Goal: Task Accomplishment & Management: Use online tool/utility

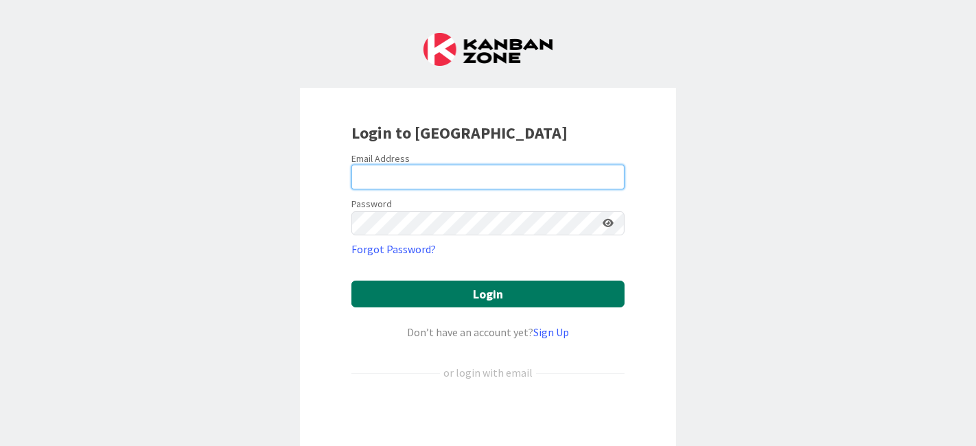
type input "[EMAIL_ADDRESS][DOMAIN_NAME]"
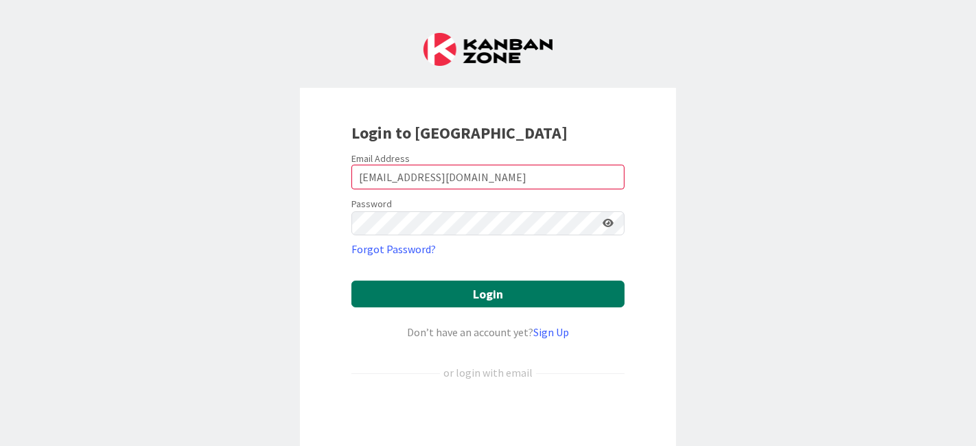
click at [429, 284] on button "Login" at bounding box center [487, 294] width 273 height 27
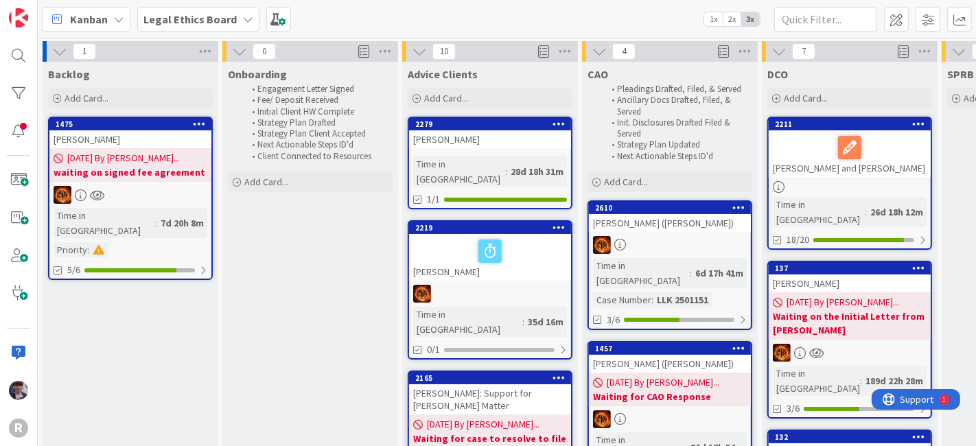
click at [90, 26] on span "Kanban" at bounding box center [89, 19] width 38 height 16
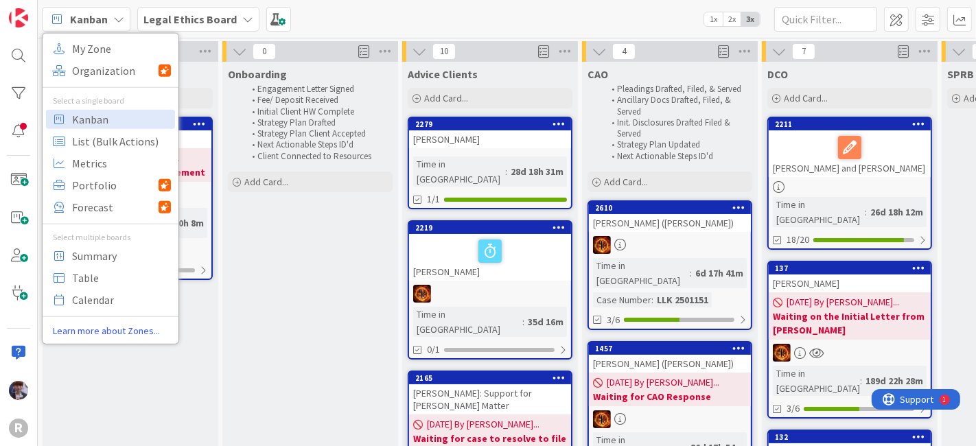
click at [91, 36] on div "My Zone Organization Select a single board Kanban List (Bulk Actions) Metrics P…" at bounding box center [110, 187] width 137 height 311
click at [92, 36] on div "My Zone Organization Select a single board Kanban List (Bulk Actions) Metrics P…" at bounding box center [110, 187] width 137 height 311
click at [93, 43] on span "My Zone" at bounding box center [121, 48] width 99 height 21
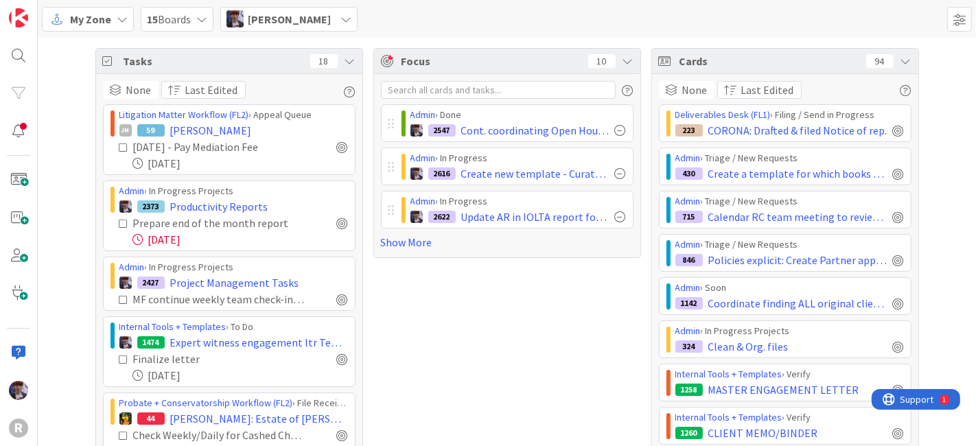
click at [344, 60] on icon at bounding box center [349, 61] width 11 height 11
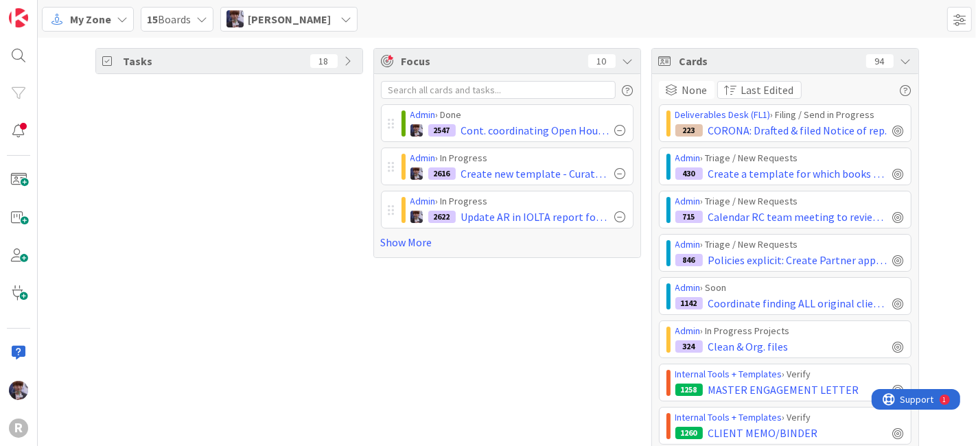
click at [900, 64] on icon at bounding box center [905, 61] width 11 height 11
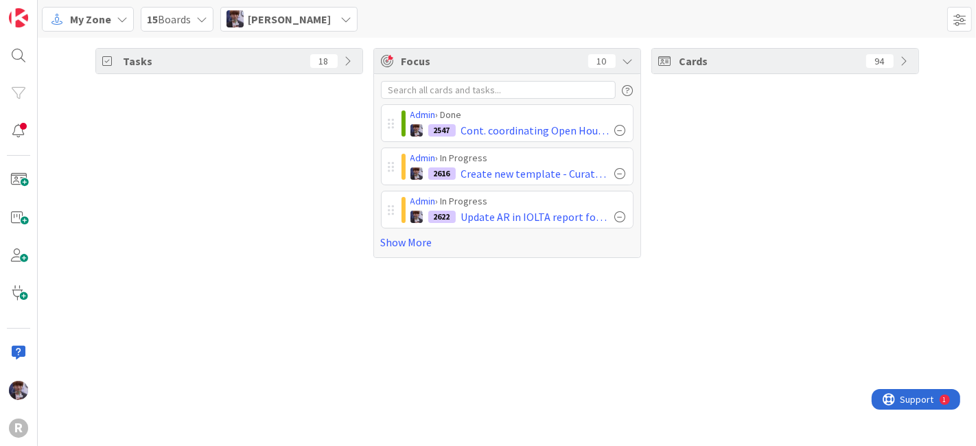
click at [298, 16] on span "[PERSON_NAME]" at bounding box center [289, 19] width 83 height 16
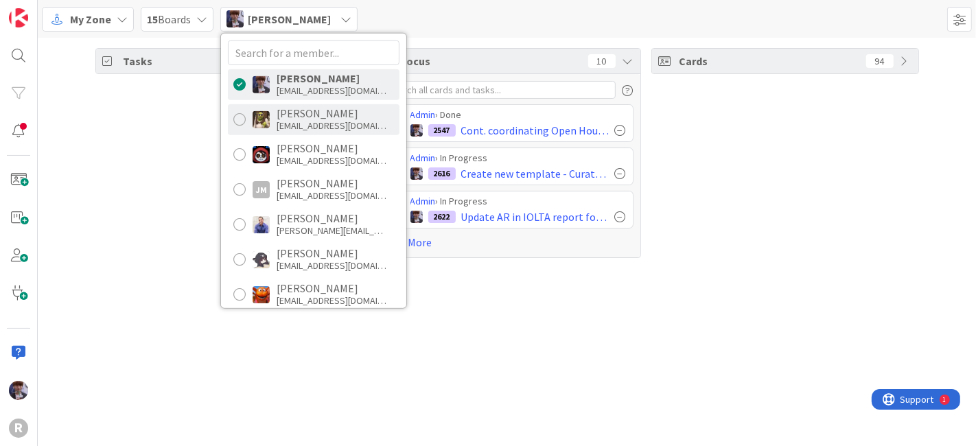
click at [296, 115] on div "[PERSON_NAME]" at bounding box center [331, 113] width 110 height 12
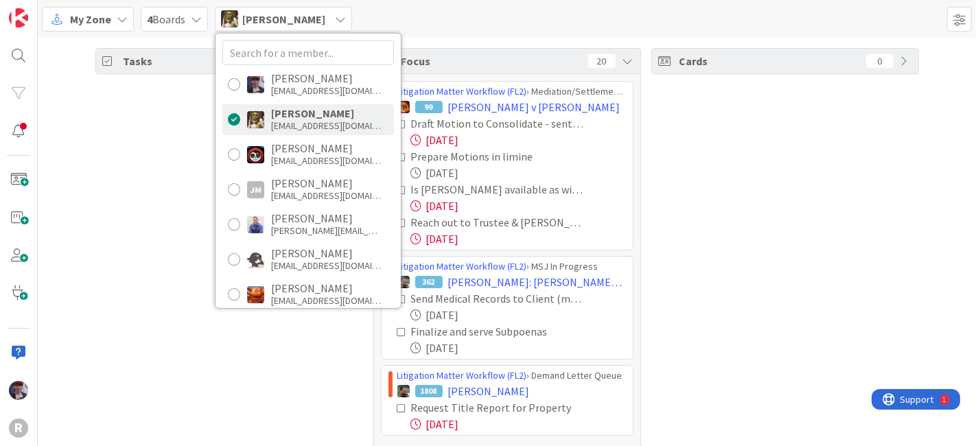
click at [141, 161] on div "Tasks 67" at bounding box center [229, 256] width 268 height 417
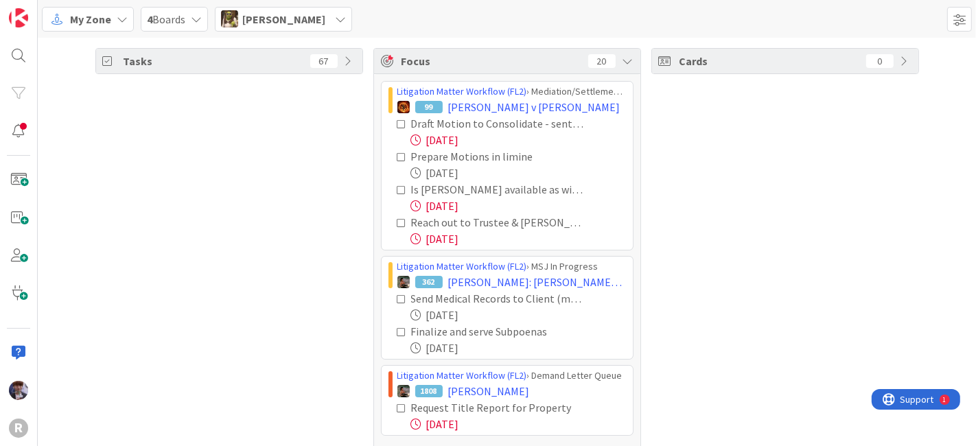
click at [397, 222] on icon at bounding box center [402, 223] width 10 height 10
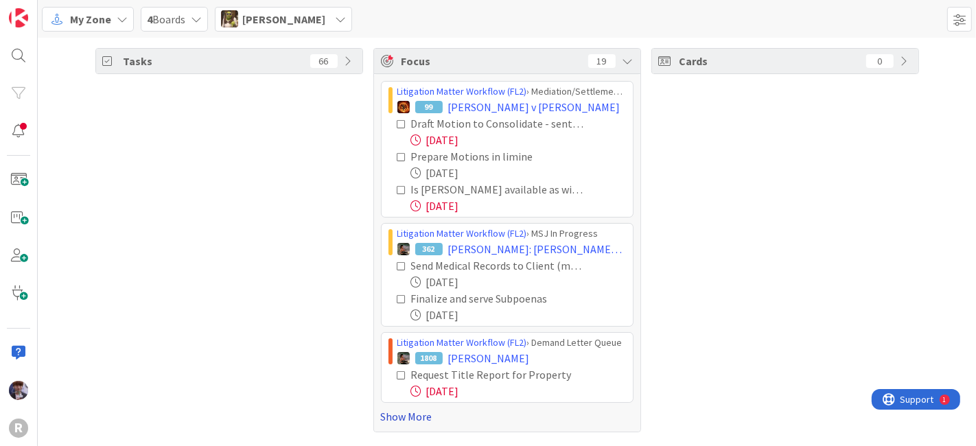
click at [409, 417] on link "Show More" at bounding box center [507, 416] width 252 height 16
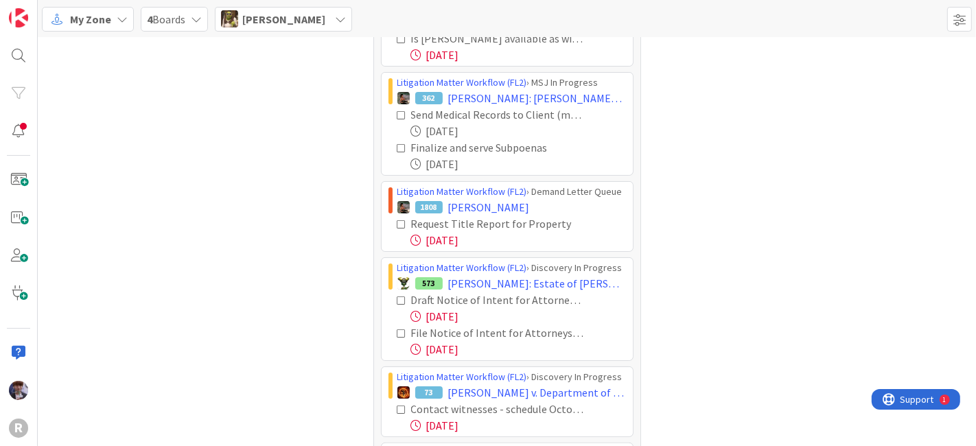
scroll to position [151, 0]
click at [397, 222] on icon at bounding box center [402, 225] width 10 height 10
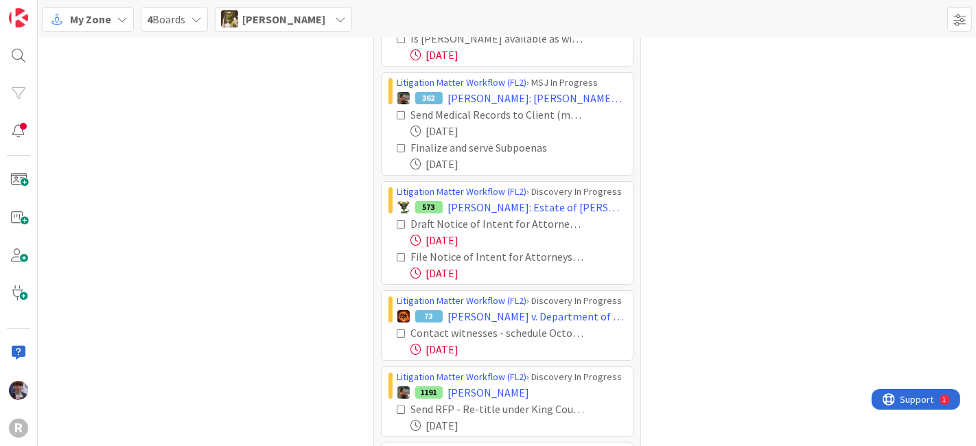
click at [397, 221] on icon at bounding box center [402, 225] width 10 height 10
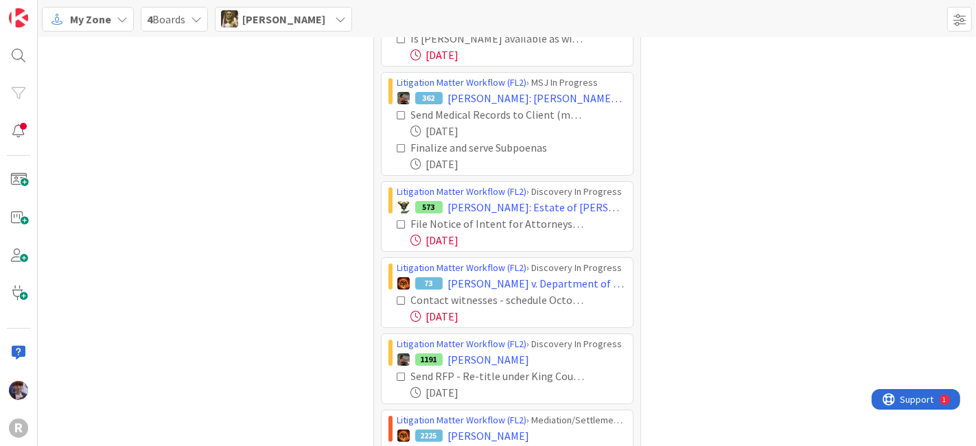
click at [397, 221] on icon at bounding box center [402, 225] width 10 height 10
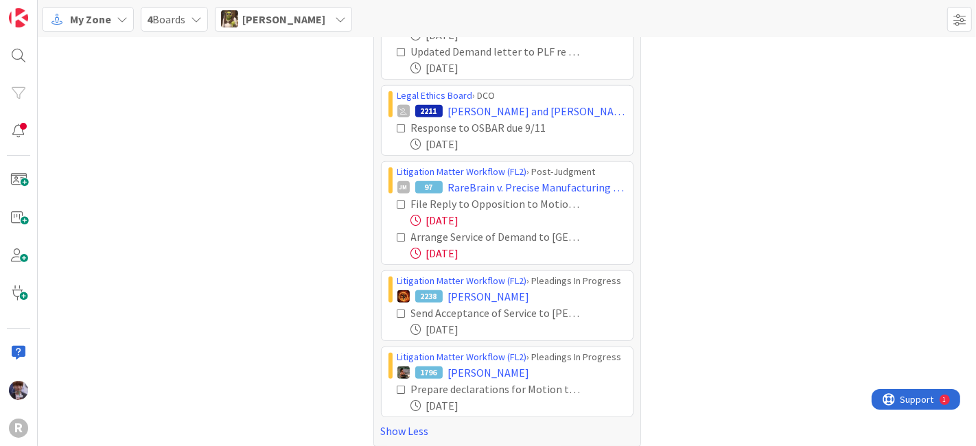
scroll to position [580, 0]
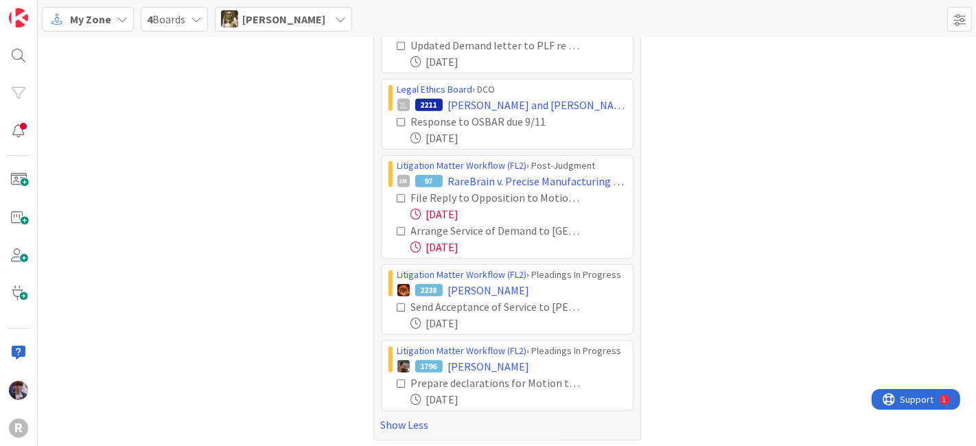
click at [398, 193] on icon at bounding box center [402, 198] width 10 height 10
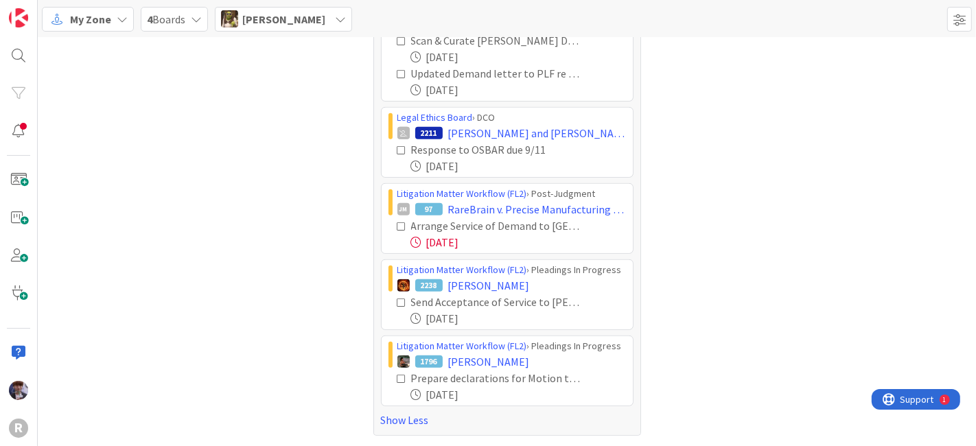
scroll to position [547, 0]
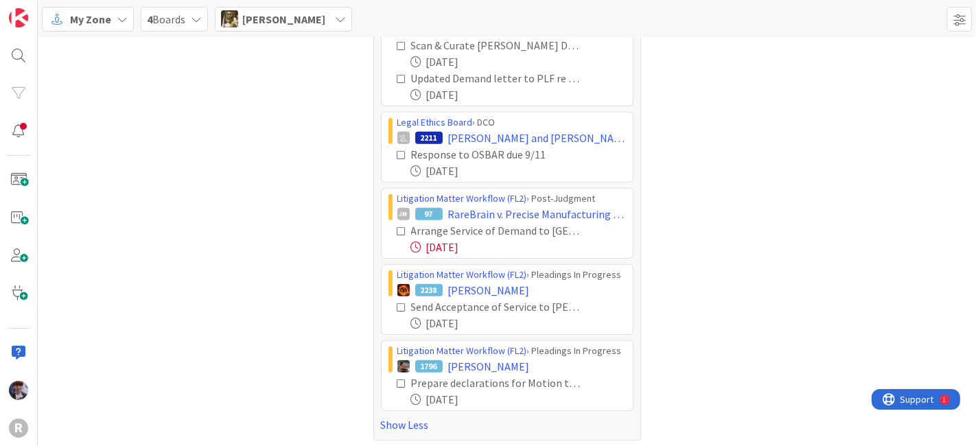
click at [397, 226] on icon at bounding box center [402, 231] width 10 height 10
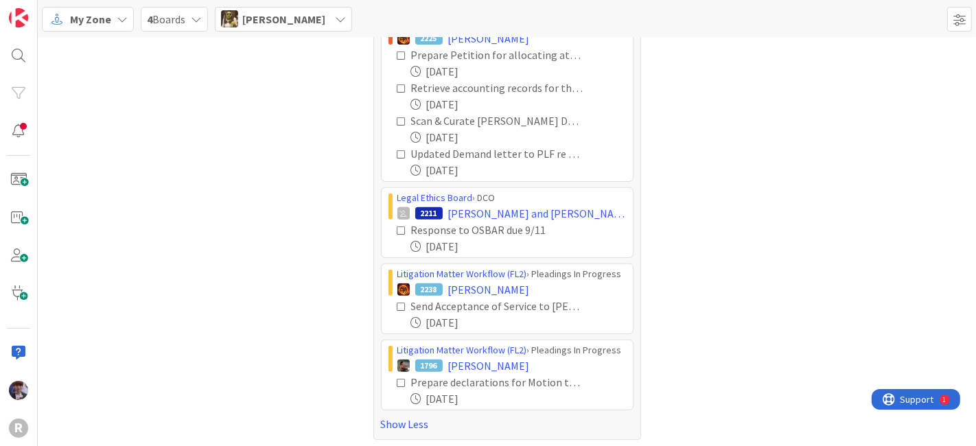
click at [398, 304] on icon at bounding box center [402, 307] width 10 height 10
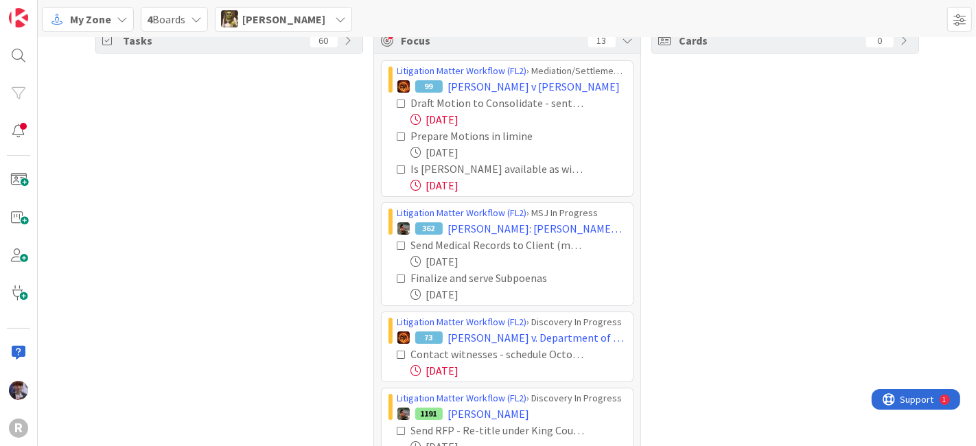
scroll to position [0, 0]
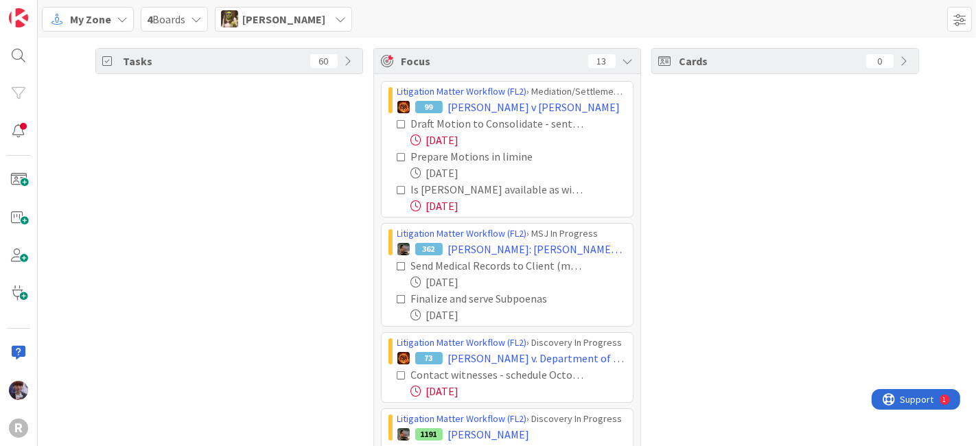
click at [307, 24] on div "[PERSON_NAME]" at bounding box center [283, 19] width 137 height 25
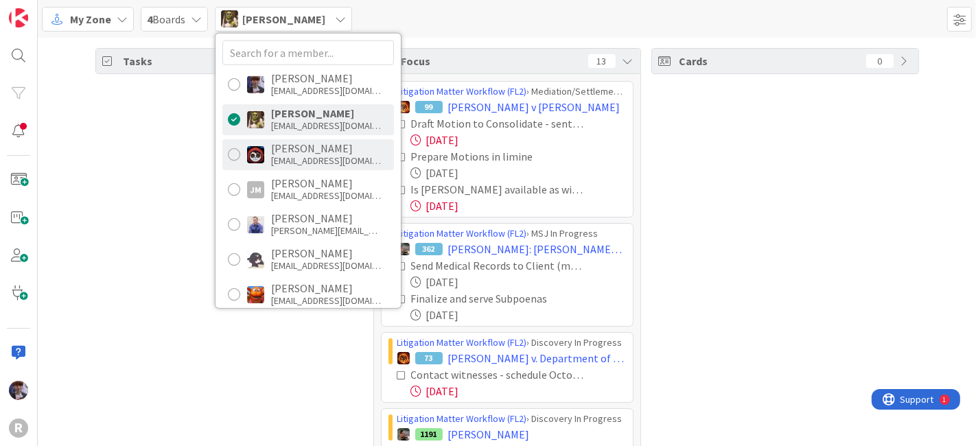
click at [303, 165] on div "[EMAIL_ADDRESS][DOMAIN_NAME]" at bounding box center [326, 160] width 110 height 12
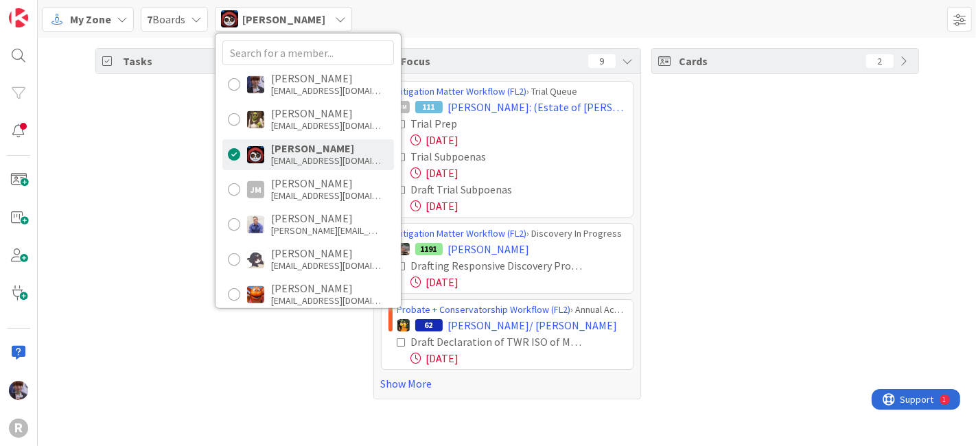
click at [193, 228] on div "Tasks 55" at bounding box center [229, 223] width 268 height 351
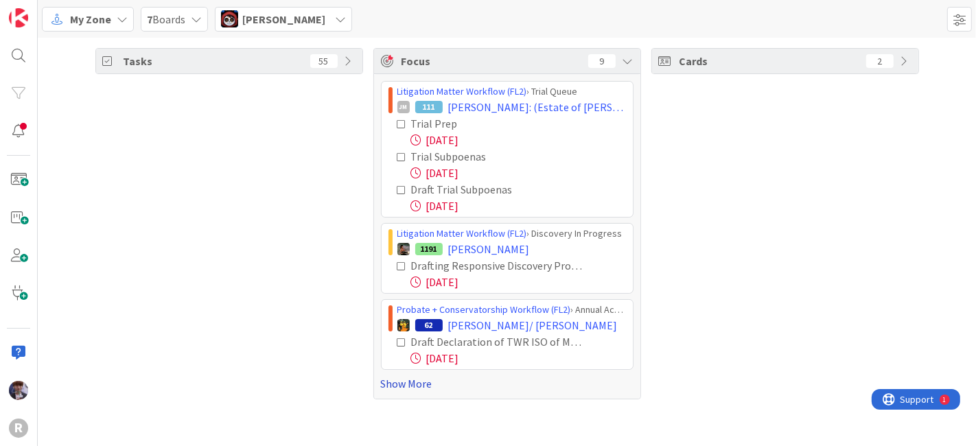
click at [385, 381] on link "Show More" at bounding box center [507, 383] width 252 height 16
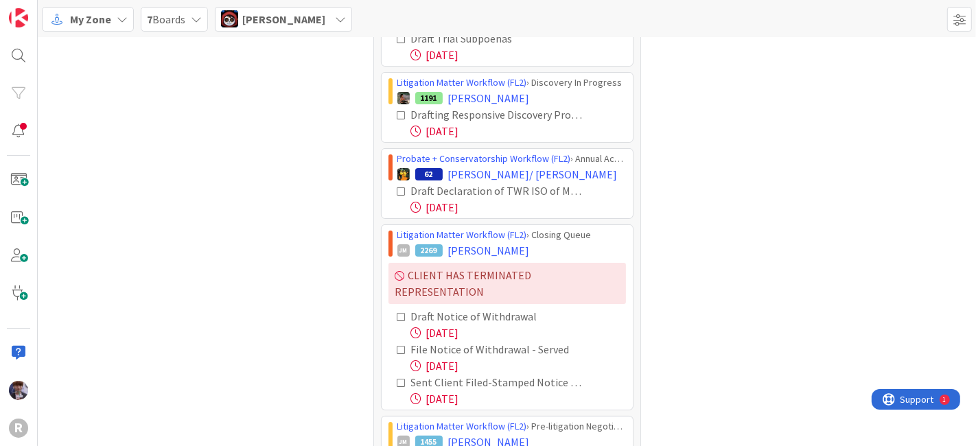
scroll to position [151, 0]
click at [397, 114] on icon at bounding box center [402, 115] width 10 height 10
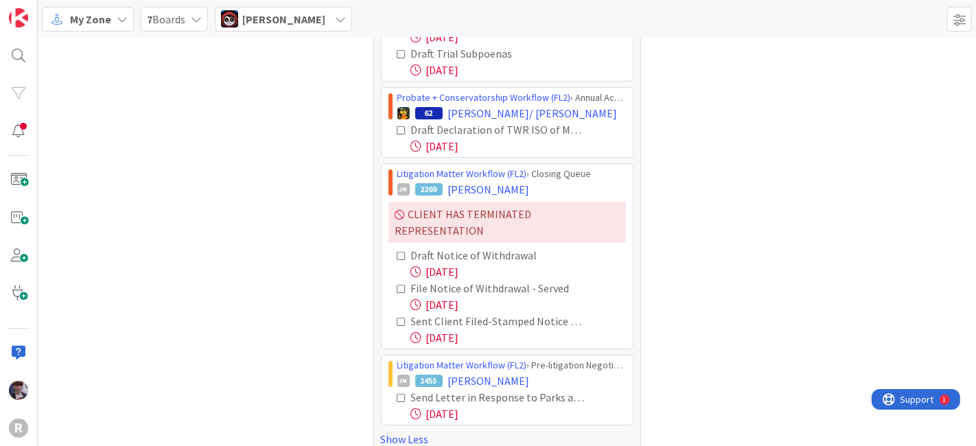
click at [397, 128] on icon at bounding box center [402, 131] width 10 height 10
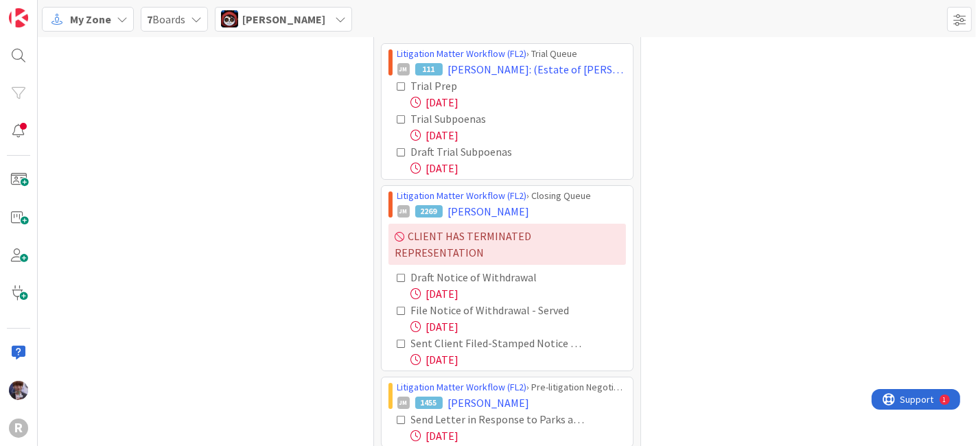
click at [397, 273] on icon at bounding box center [402, 278] width 10 height 10
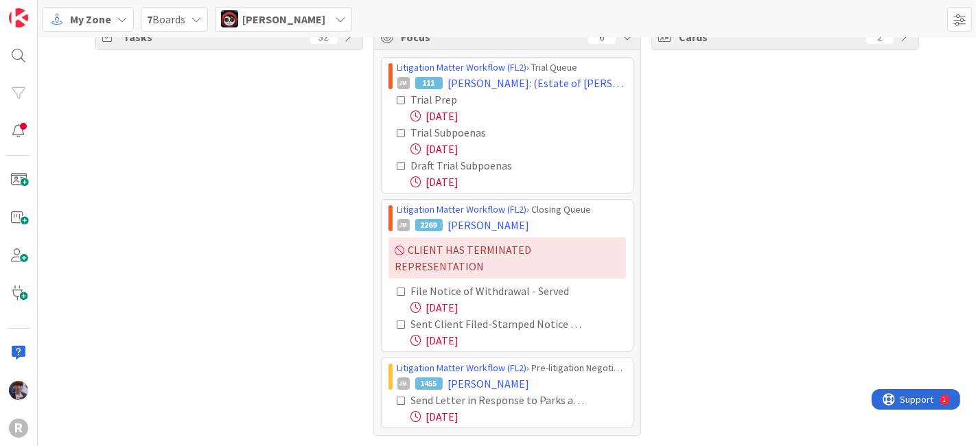
scroll to position [5, 0]
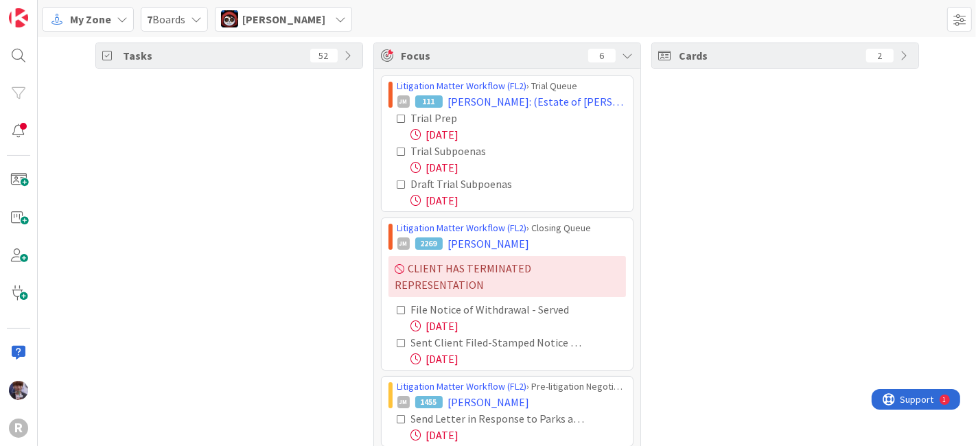
click at [397, 305] on icon at bounding box center [402, 310] width 10 height 10
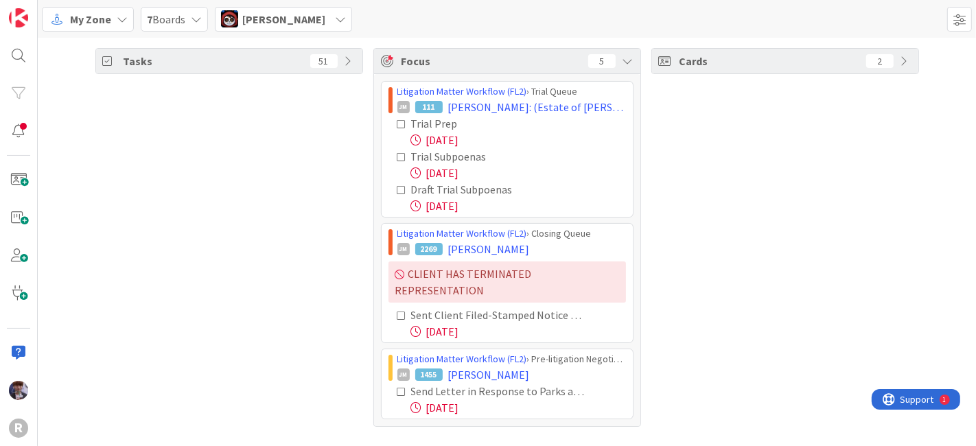
scroll to position [0, 0]
click at [400, 307] on div "Sent Client Filed-Stamped Notice of Withdrawal" at bounding box center [511, 315] width 228 height 16
click at [399, 311] on icon at bounding box center [402, 316] width 10 height 10
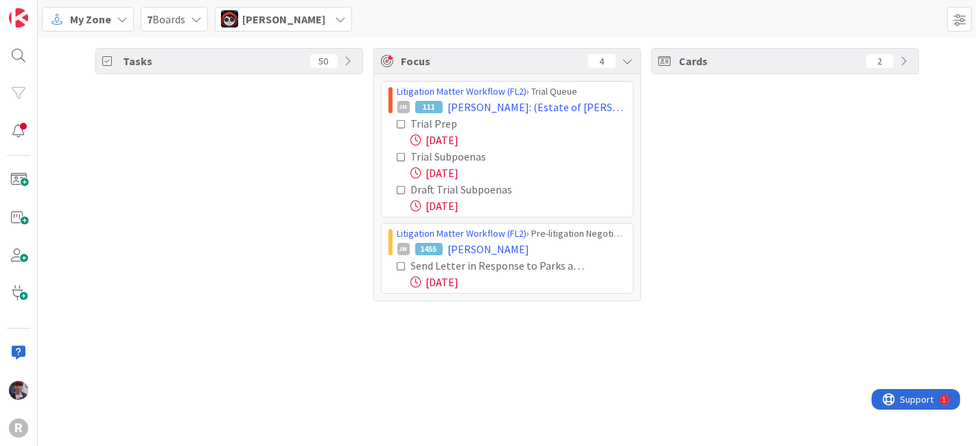
click at [400, 263] on icon at bounding box center [402, 266] width 10 height 10
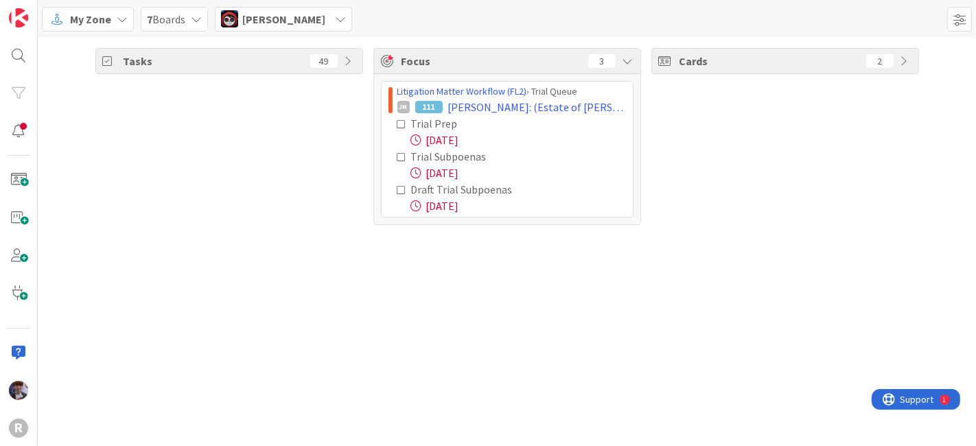
click at [327, 22] on div "[PERSON_NAME]" at bounding box center [283, 19] width 137 height 25
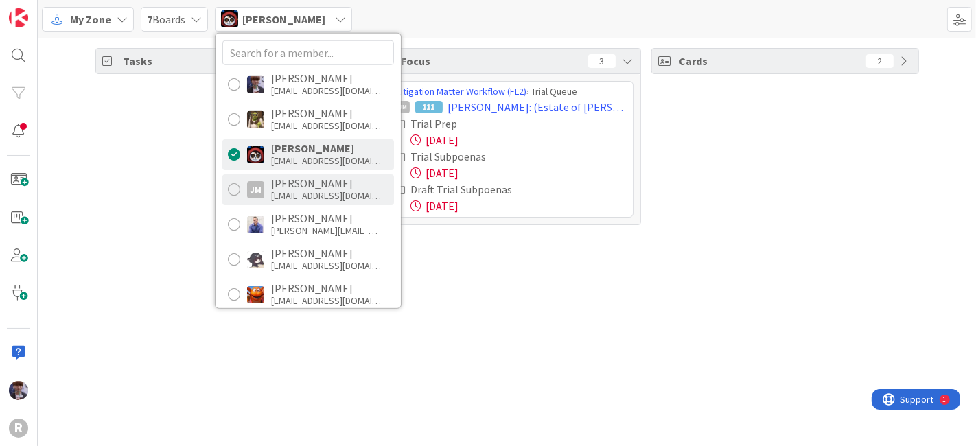
click at [298, 191] on div "[EMAIL_ADDRESS][DOMAIN_NAME]" at bounding box center [326, 195] width 110 height 12
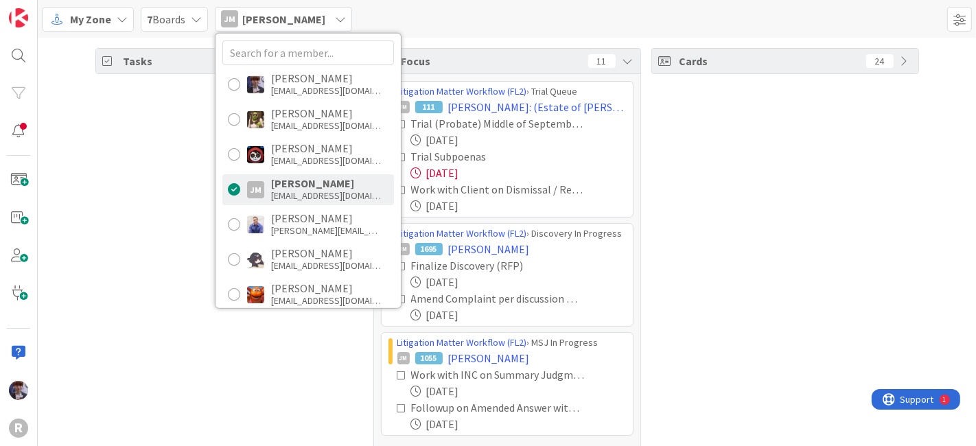
click at [163, 199] on div "Tasks 26" at bounding box center [229, 256] width 268 height 417
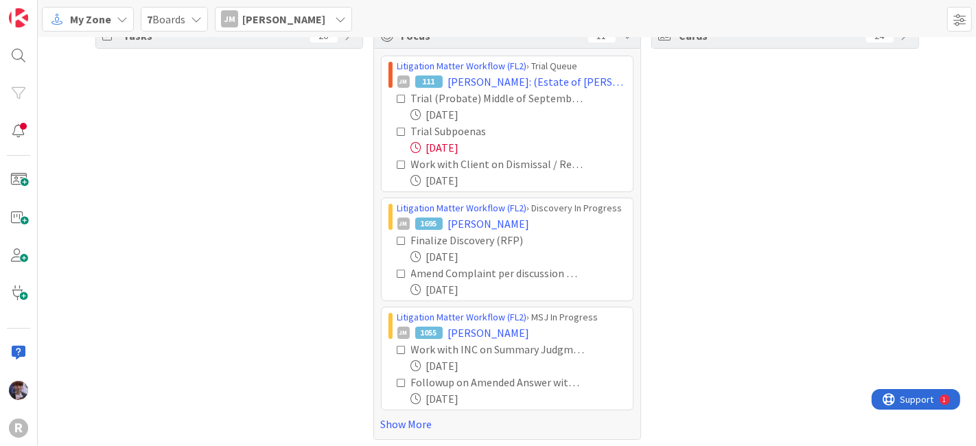
scroll to position [27, 0]
click at [386, 423] on link "Show More" at bounding box center [507, 422] width 252 height 16
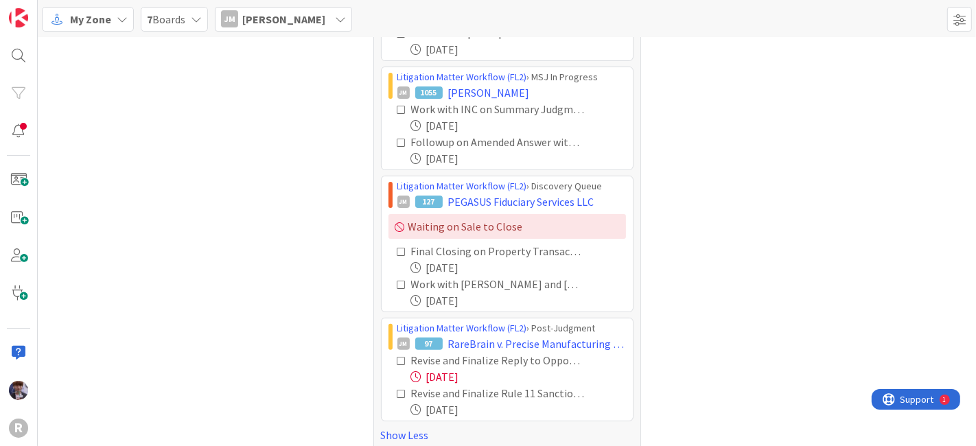
scroll to position [277, 0]
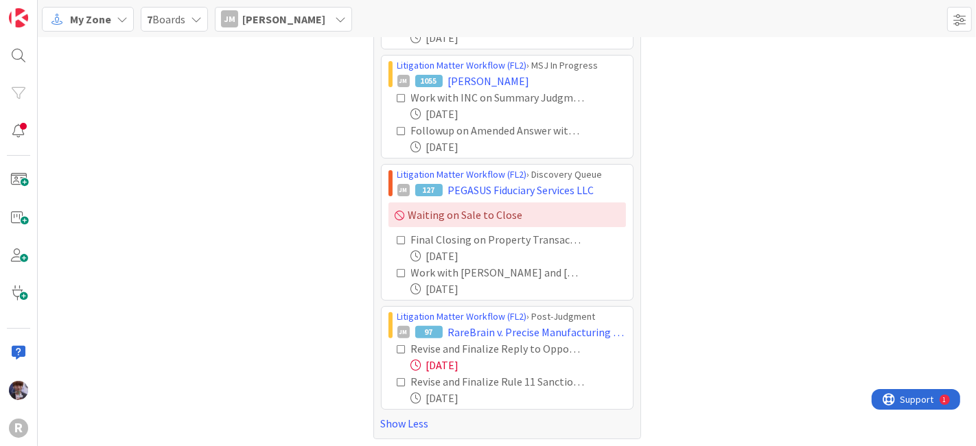
click at [397, 348] on icon at bounding box center [402, 349] width 10 height 10
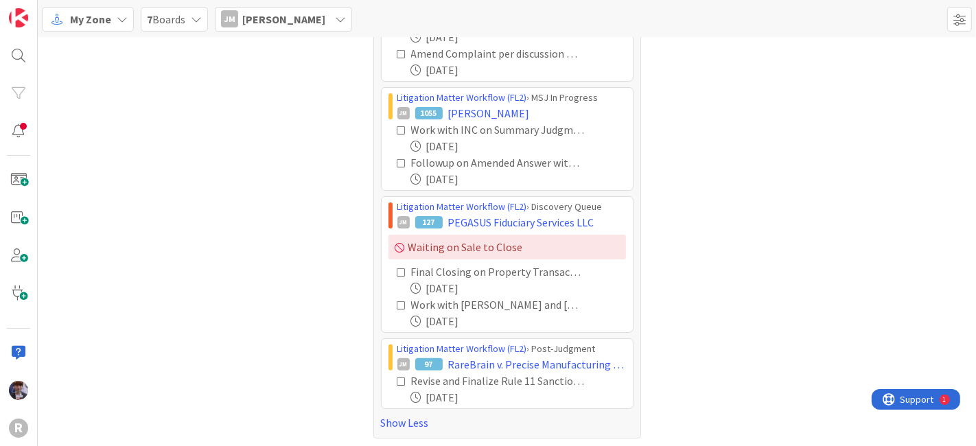
click at [397, 378] on icon at bounding box center [402, 382] width 10 height 10
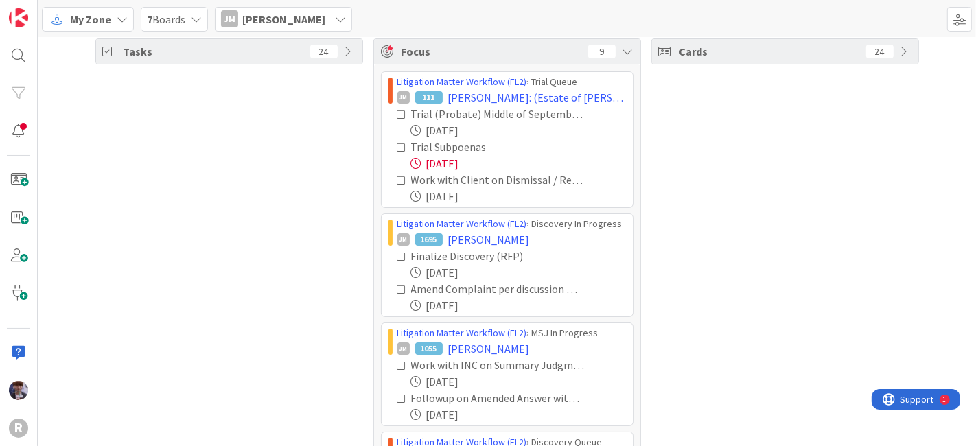
scroll to position [0, 0]
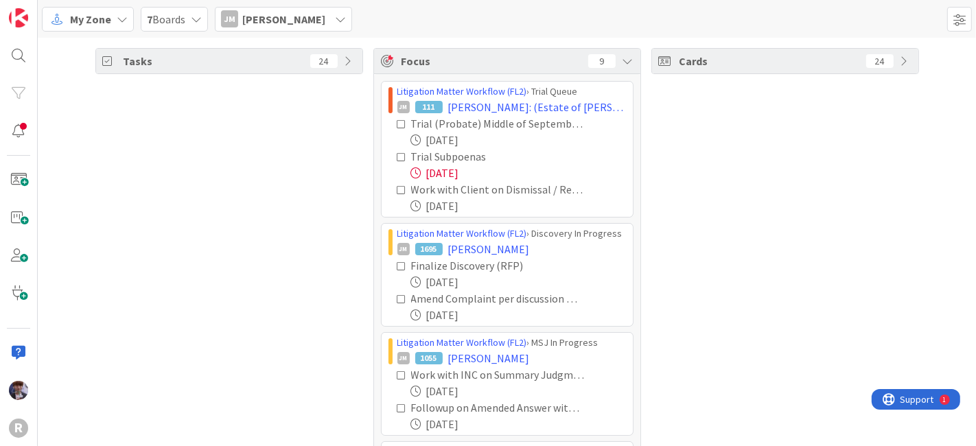
click at [264, 28] on div "[PERSON_NAME] [PERSON_NAME]" at bounding box center [283, 19] width 137 height 25
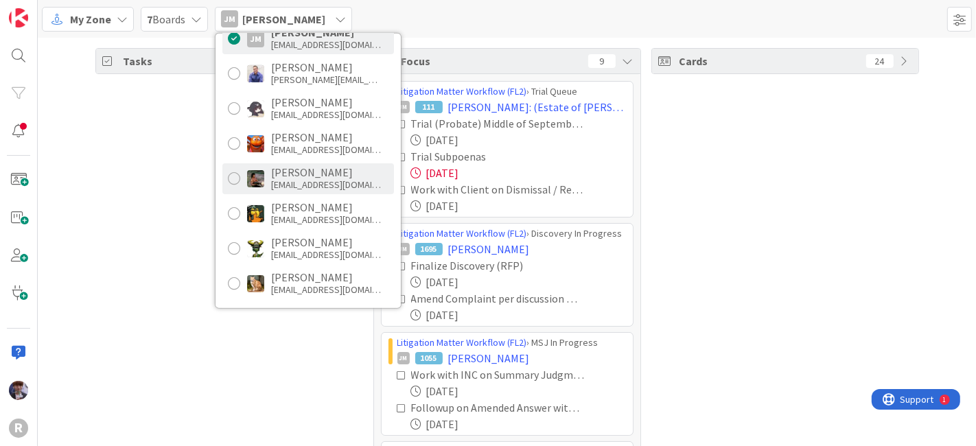
scroll to position [152, 0]
click at [283, 173] on div "[PERSON_NAME]" at bounding box center [326, 171] width 110 height 12
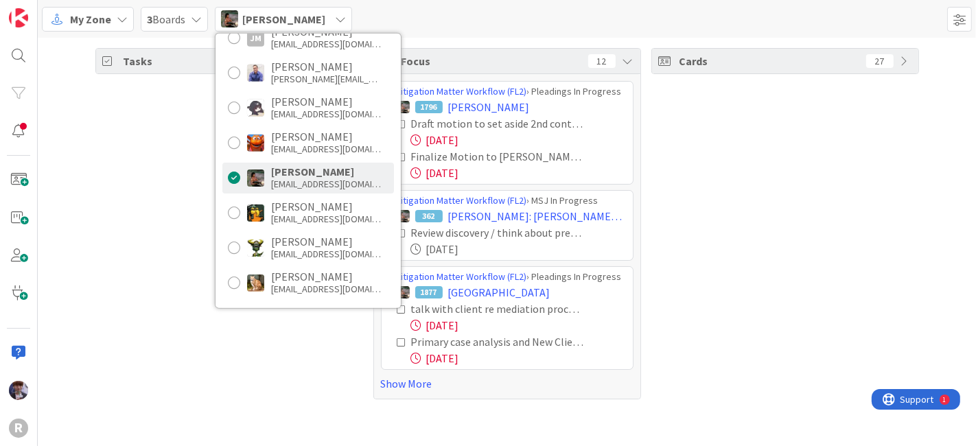
click at [161, 197] on div "Tasks 51" at bounding box center [229, 223] width 268 height 351
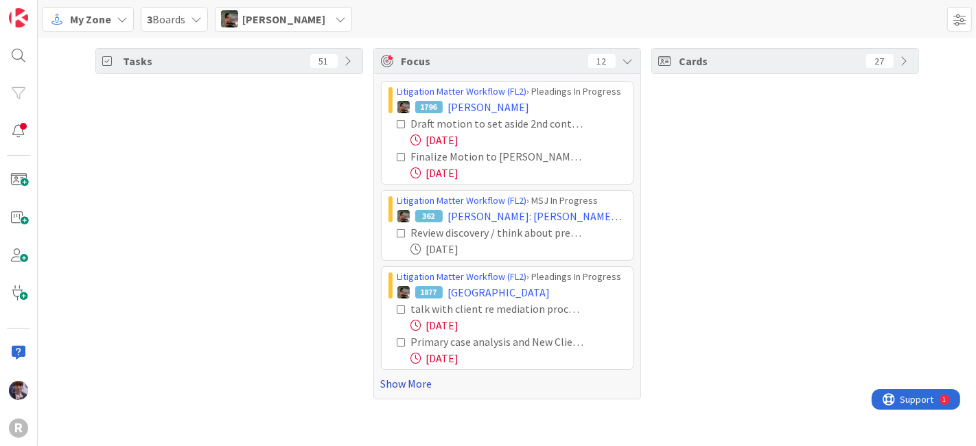
click at [405, 385] on link "Show More" at bounding box center [507, 383] width 252 height 16
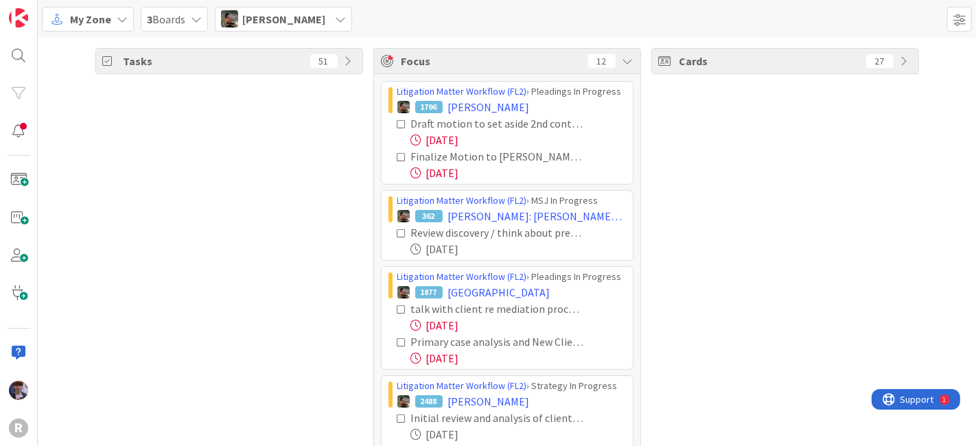
drag, startPoint x: 285, startPoint y: 330, endPoint x: 235, endPoint y: 338, distance: 51.3
click at [285, 330] on div "Tasks 51" at bounding box center [229, 425] width 268 height 755
click at [397, 122] on icon at bounding box center [402, 124] width 10 height 10
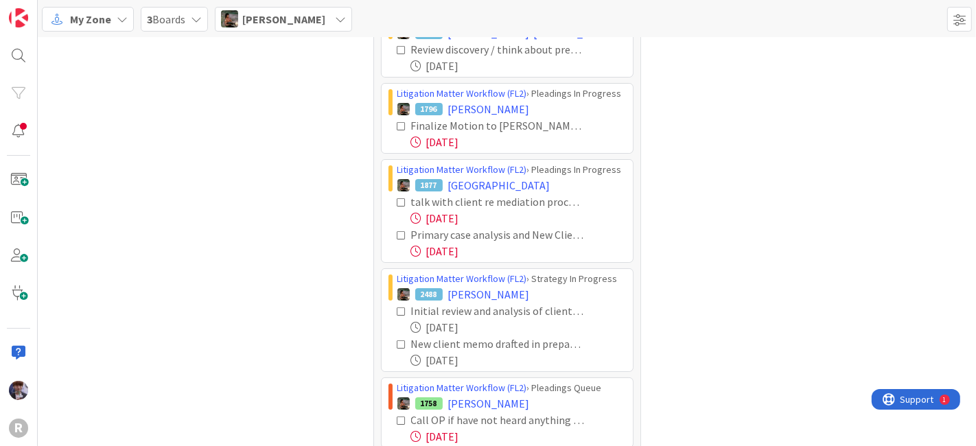
scroll to position [75, 0]
click at [397, 198] on icon at bounding box center [402, 201] width 10 height 10
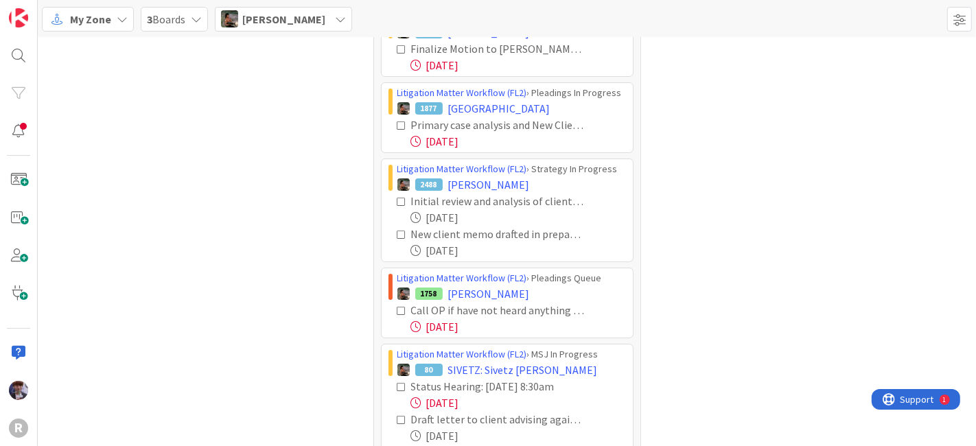
scroll to position [151, 0]
click at [397, 307] on icon at bounding box center [402, 311] width 10 height 10
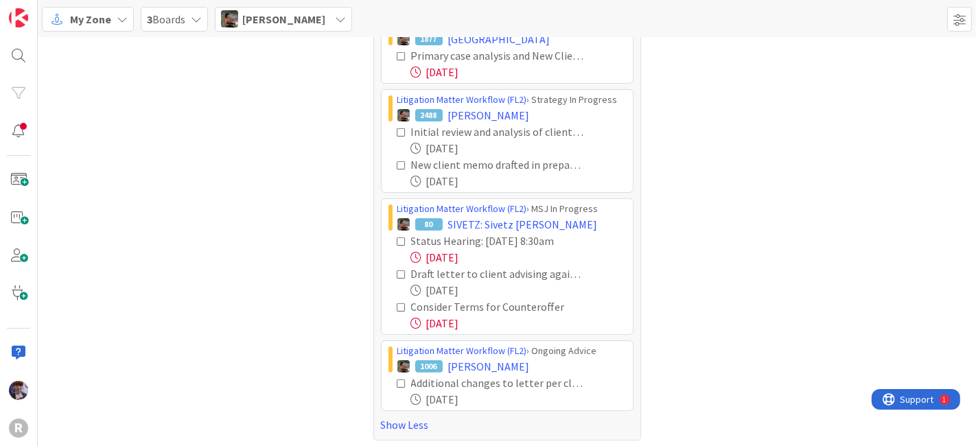
scroll to position [221, 0]
click at [397, 237] on icon at bounding box center [402, 241] width 10 height 10
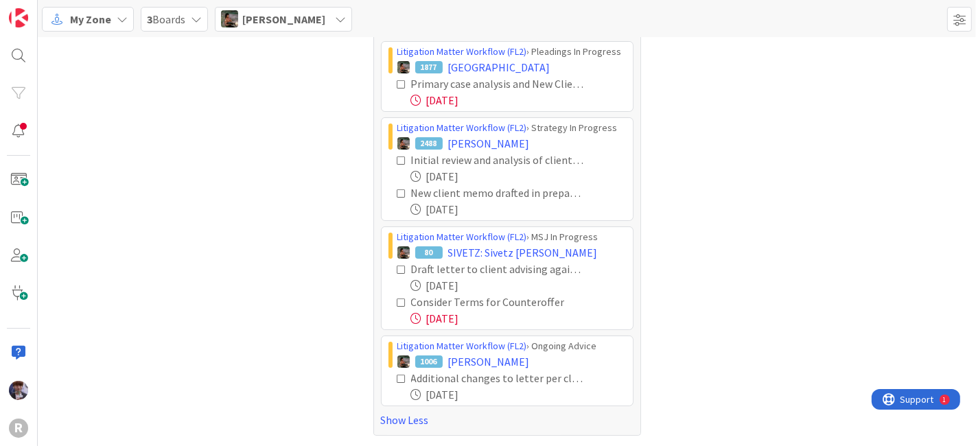
scroll to position [189, 0]
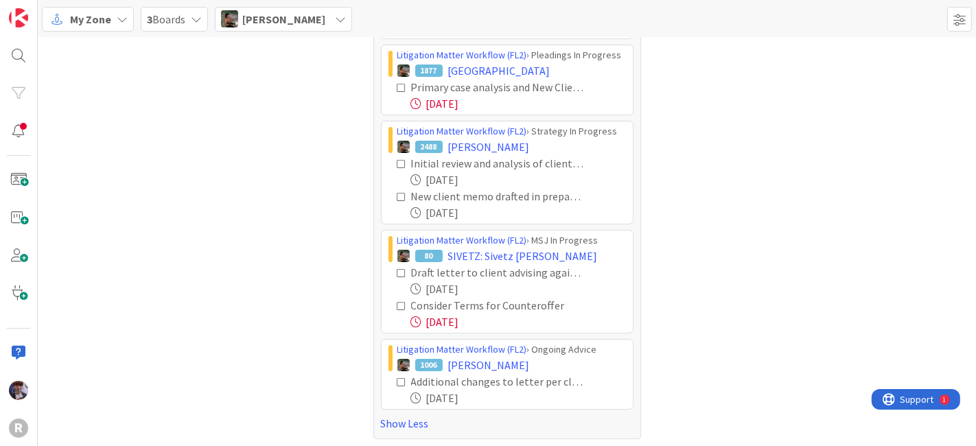
click at [397, 268] on icon at bounding box center [402, 273] width 10 height 10
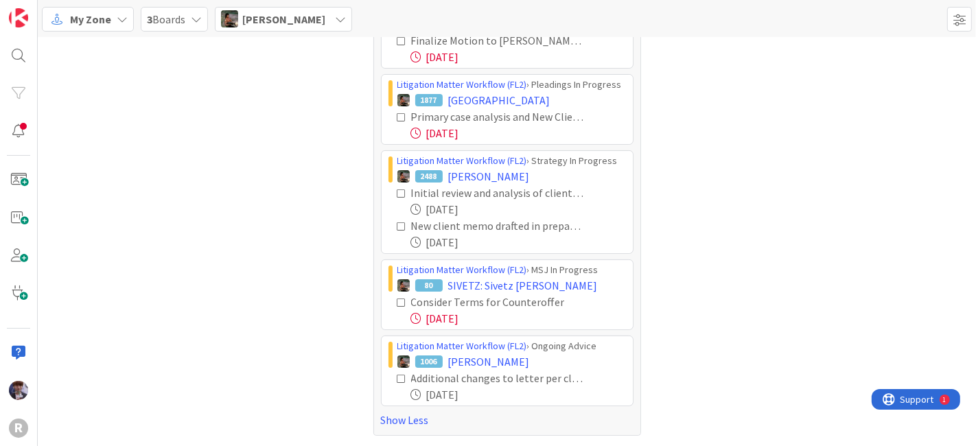
scroll to position [156, 0]
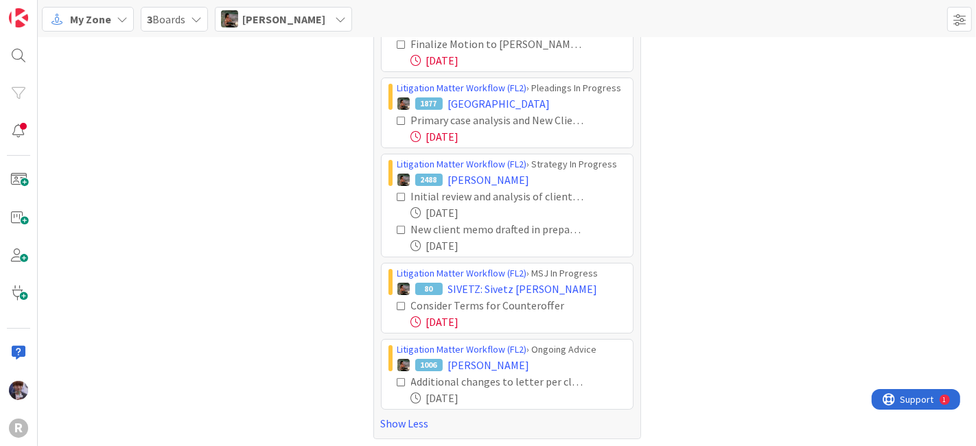
click at [312, 27] on div "[PERSON_NAME]" at bounding box center [283, 19] width 137 height 25
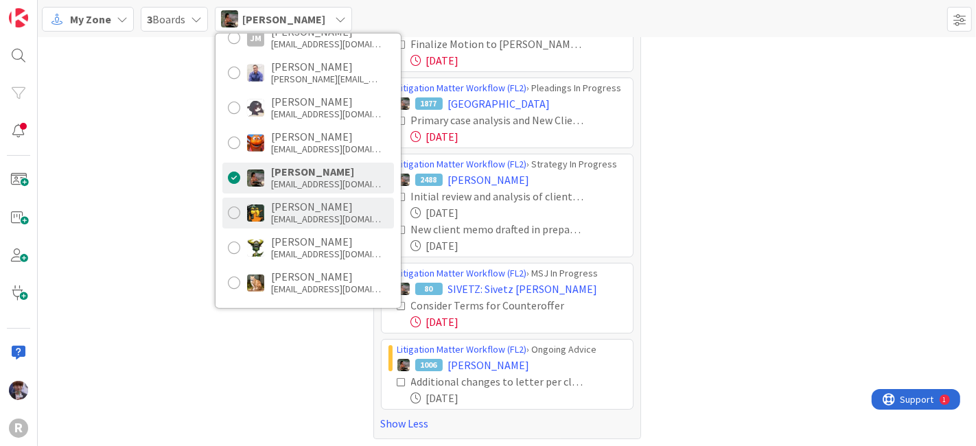
drag, startPoint x: 266, startPoint y: 207, endPoint x: 259, endPoint y: 200, distance: 9.8
click at [262, 205] on div "[PERSON_NAME] [EMAIL_ADDRESS][DOMAIN_NAME]" at bounding box center [308, 212] width 172 height 31
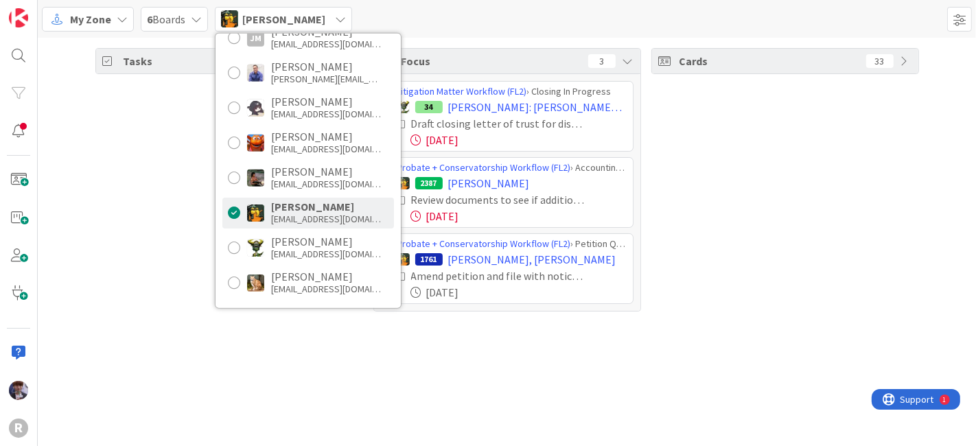
click at [166, 175] on div "Tasks 64" at bounding box center [229, 179] width 268 height 263
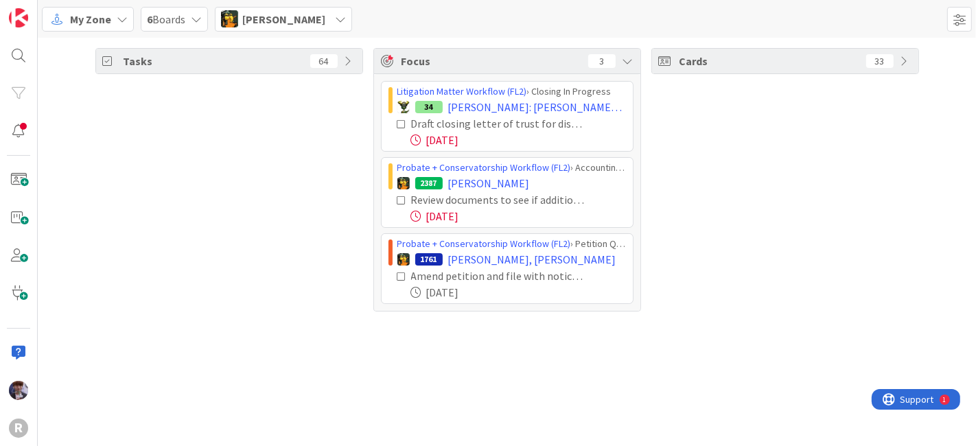
click at [315, 22] on div "[PERSON_NAME]" at bounding box center [283, 19] width 137 height 25
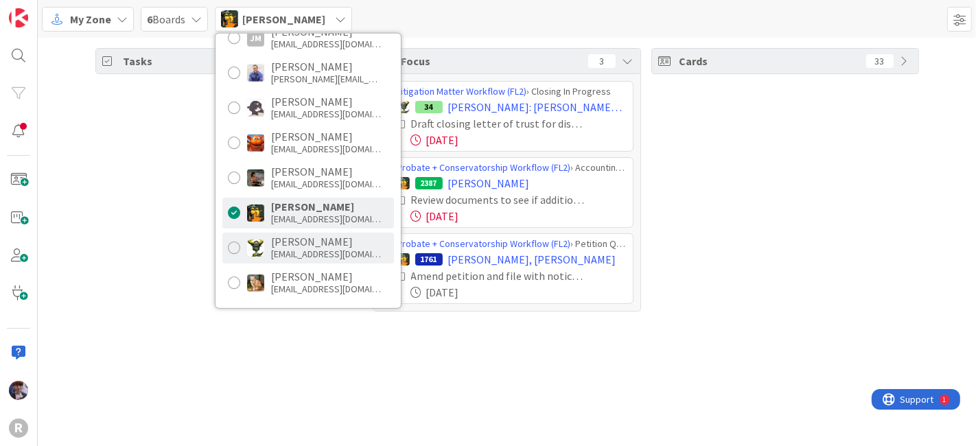
click at [303, 238] on div "[PERSON_NAME]" at bounding box center [326, 241] width 110 height 12
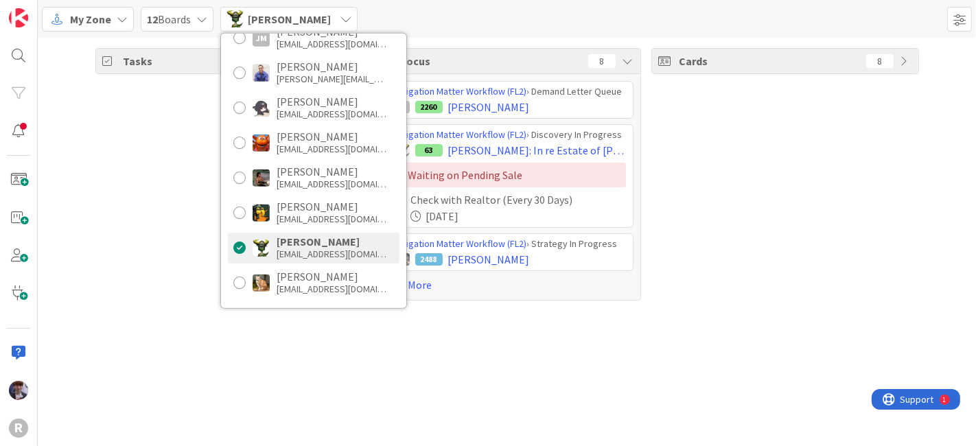
click at [187, 224] on div "Tasks 14" at bounding box center [229, 174] width 268 height 252
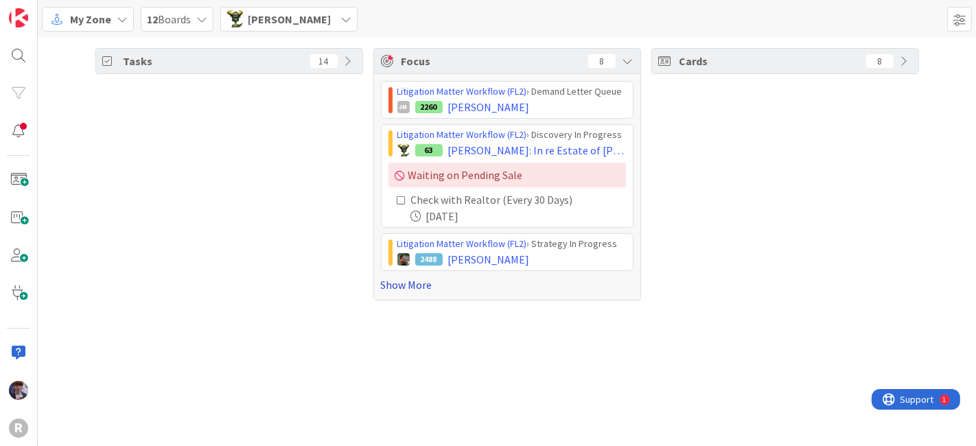
click at [386, 287] on link "Show More" at bounding box center [507, 284] width 252 height 16
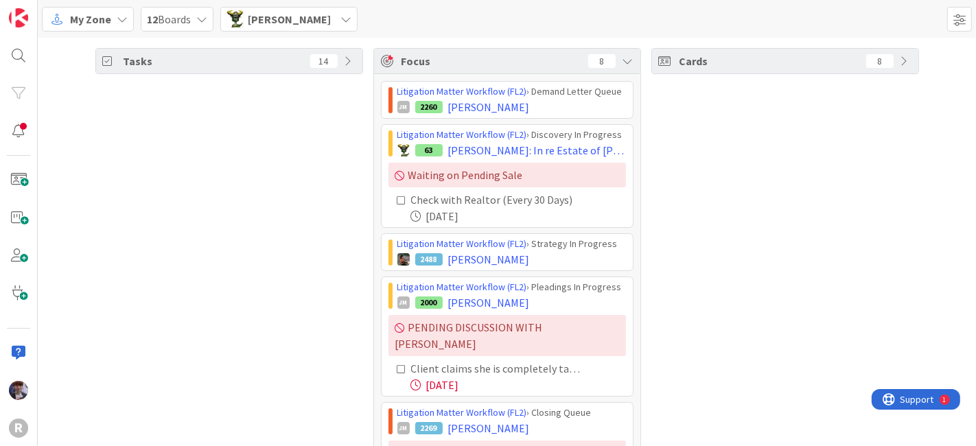
click at [284, 132] on div "Tasks 14" at bounding box center [229, 414] width 268 height 732
click at [397, 196] on icon at bounding box center [402, 201] width 10 height 10
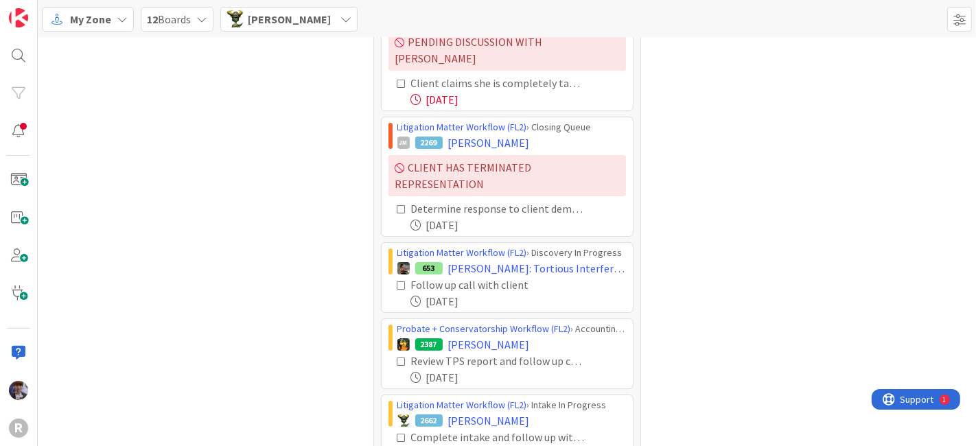
scroll to position [198, 0]
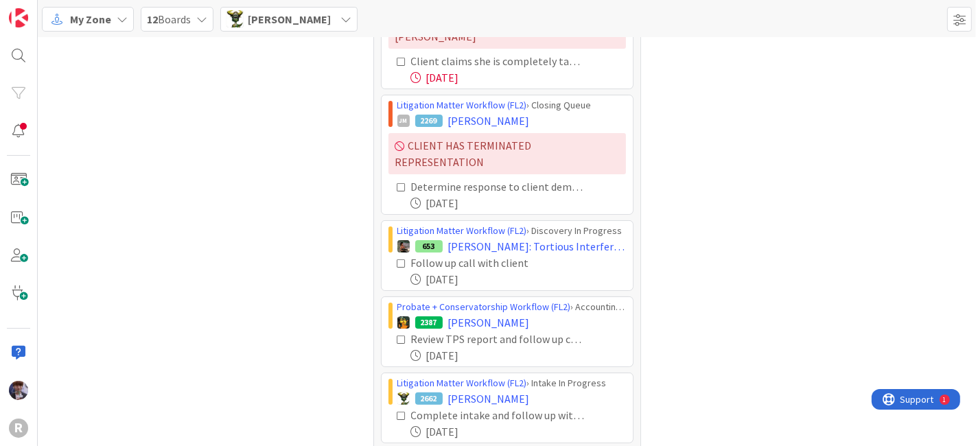
click at [289, 26] on span "[PERSON_NAME]" at bounding box center [289, 19] width 83 height 16
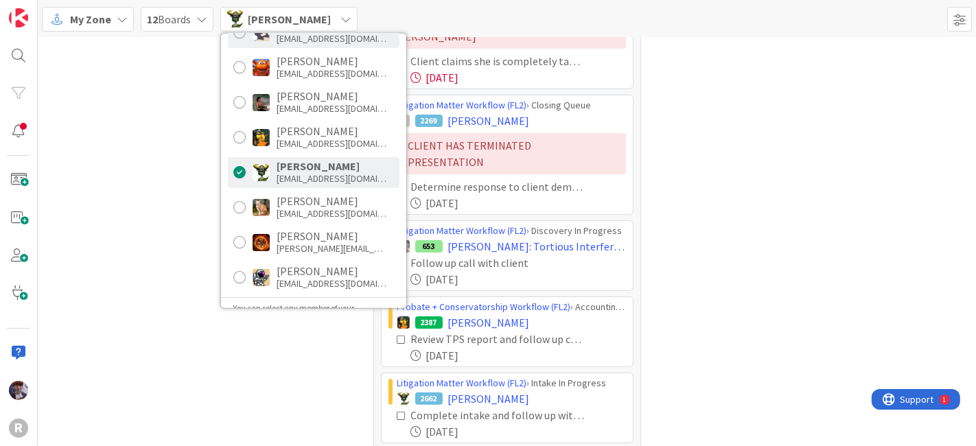
scroll to position [227, 0]
click at [274, 237] on div "Ted Reuter [EMAIL_ADDRESS][DOMAIN_NAME]" at bounding box center [314, 241] width 172 height 31
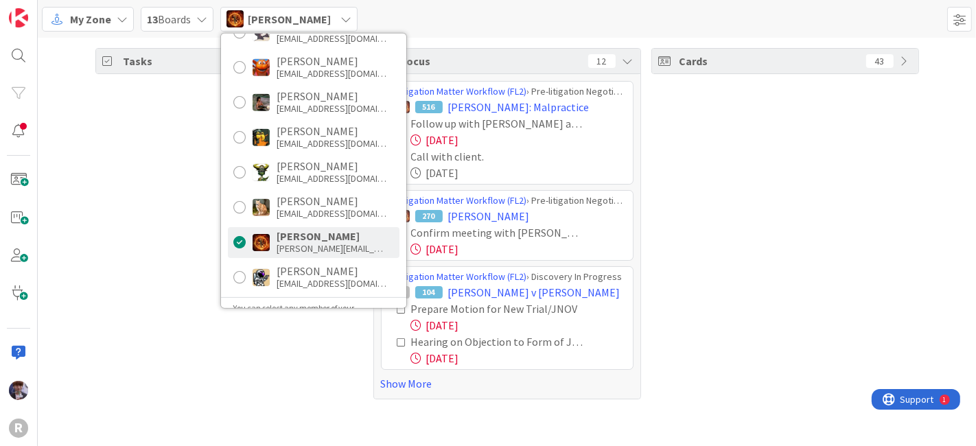
click at [170, 239] on div "Tasks 62" at bounding box center [229, 223] width 268 height 351
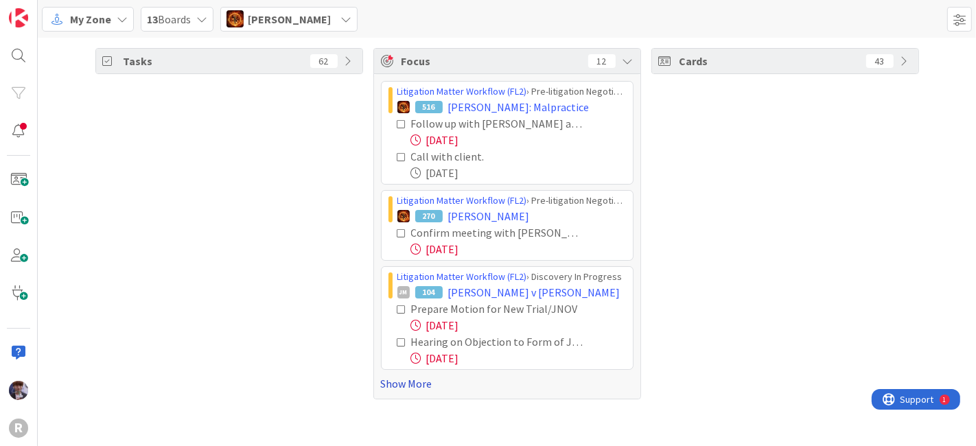
click at [403, 381] on link "Show More" at bounding box center [507, 383] width 252 height 16
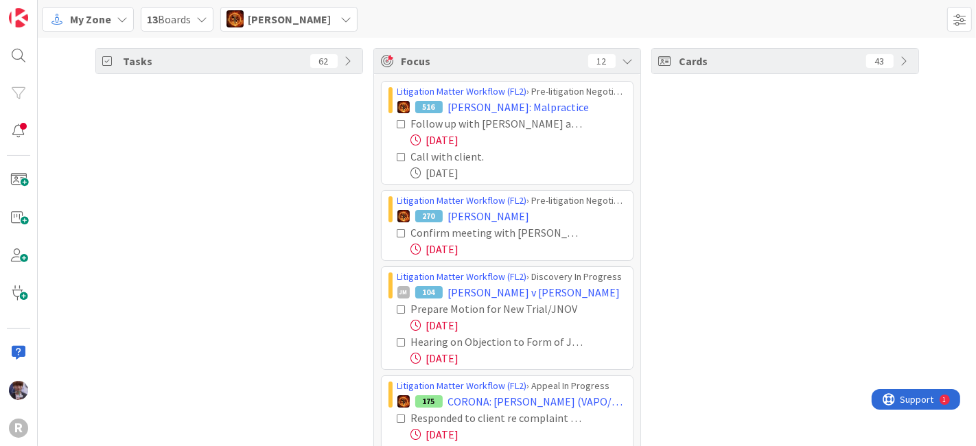
click at [293, 268] on div "Tasks 62" at bounding box center [229, 430] width 268 height 765
click at [307, 173] on div "Tasks 62" at bounding box center [229, 430] width 268 height 765
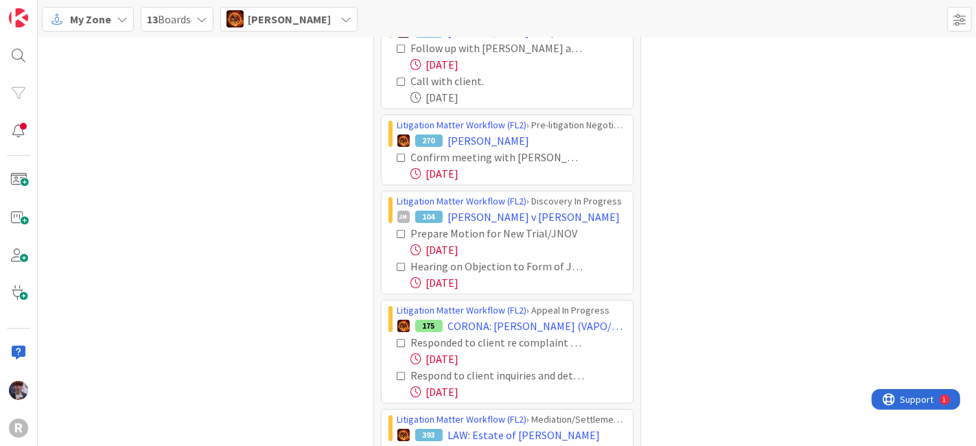
scroll to position [76, 0]
click at [397, 262] on icon at bounding box center [402, 266] width 10 height 10
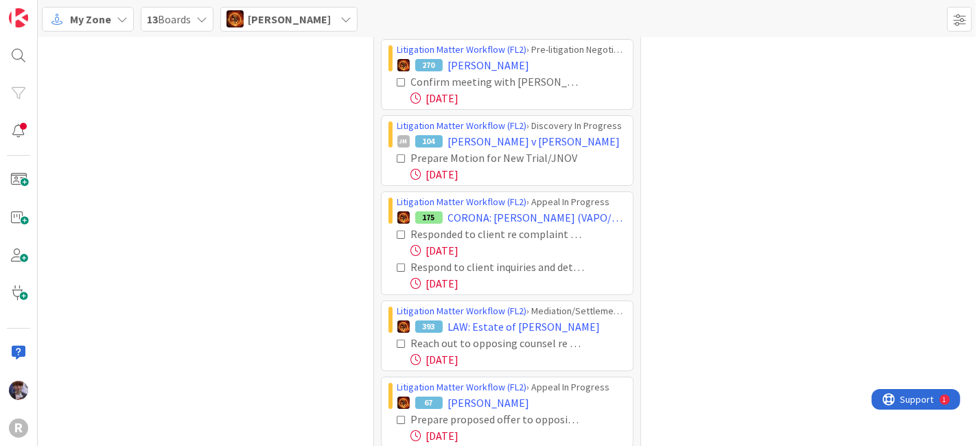
scroll to position [152, 0]
click at [397, 266] on icon at bounding box center [402, 267] width 10 height 10
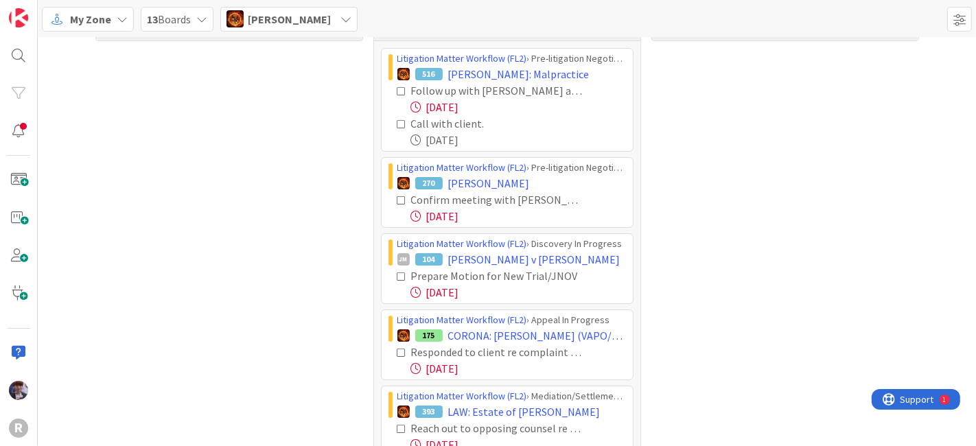
scroll to position [0, 0]
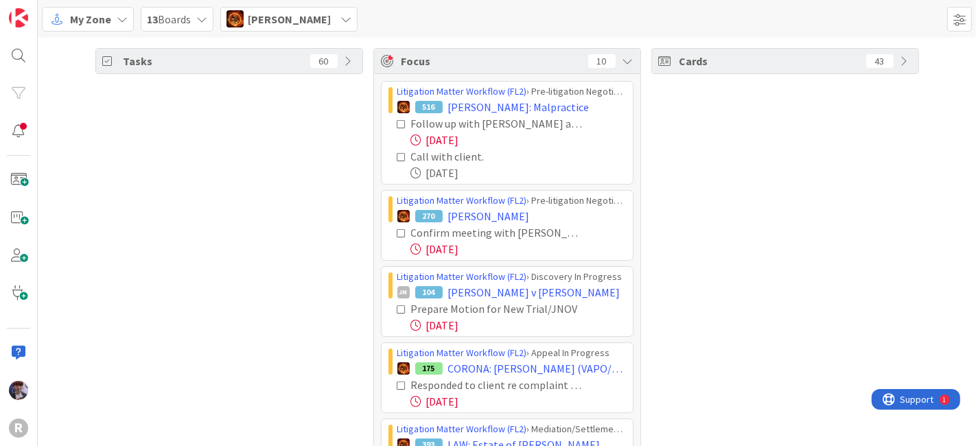
click at [277, 19] on span "[PERSON_NAME]" at bounding box center [289, 19] width 83 height 16
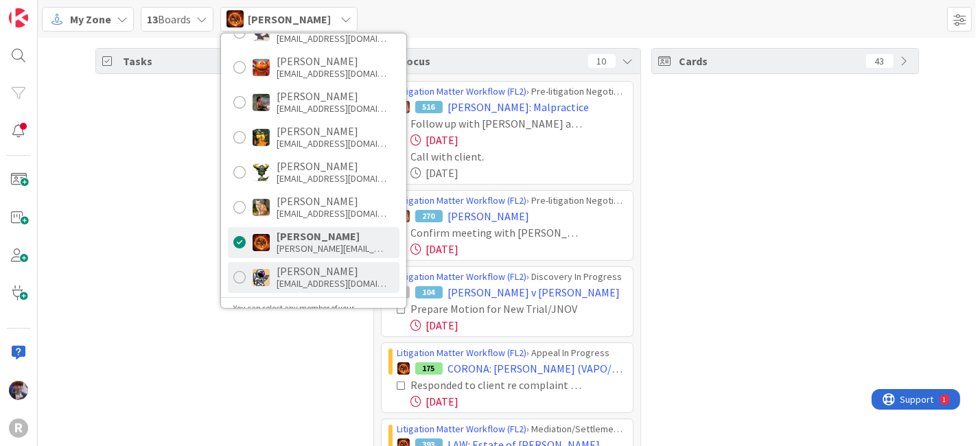
click at [283, 282] on div "[EMAIL_ADDRESS][DOMAIN_NAME]" at bounding box center [331, 283] width 110 height 12
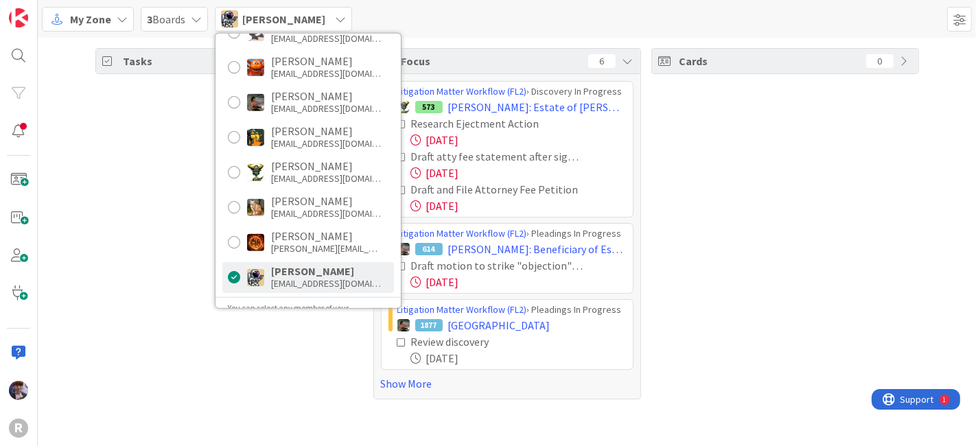
click at [154, 285] on div "Tasks 21" at bounding box center [229, 223] width 268 height 351
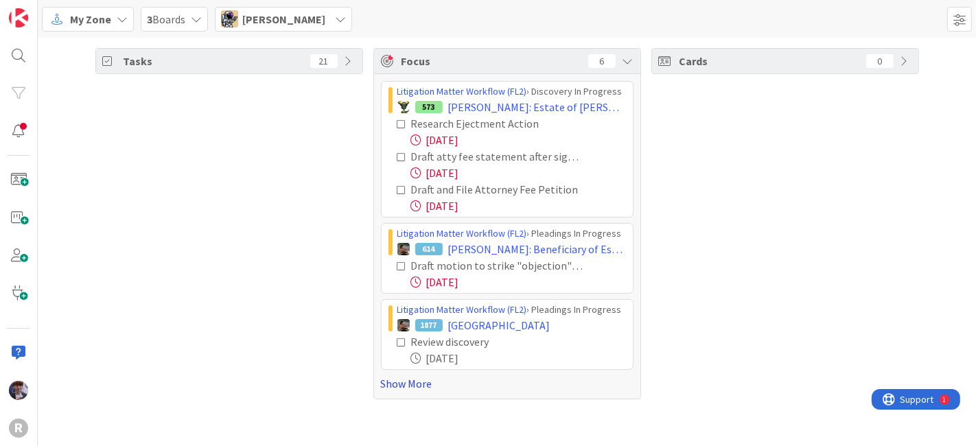
click at [397, 383] on link "Show More" at bounding box center [507, 383] width 252 height 16
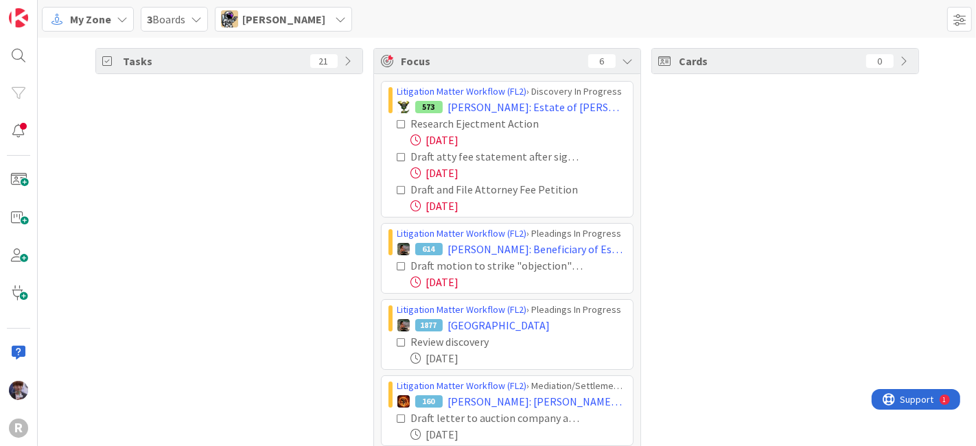
click at [308, 261] on div "Tasks 21" at bounding box center [229, 261] width 268 height 427
click at [397, 155] on icon at bounding box center [402, 157] width 10 height 10
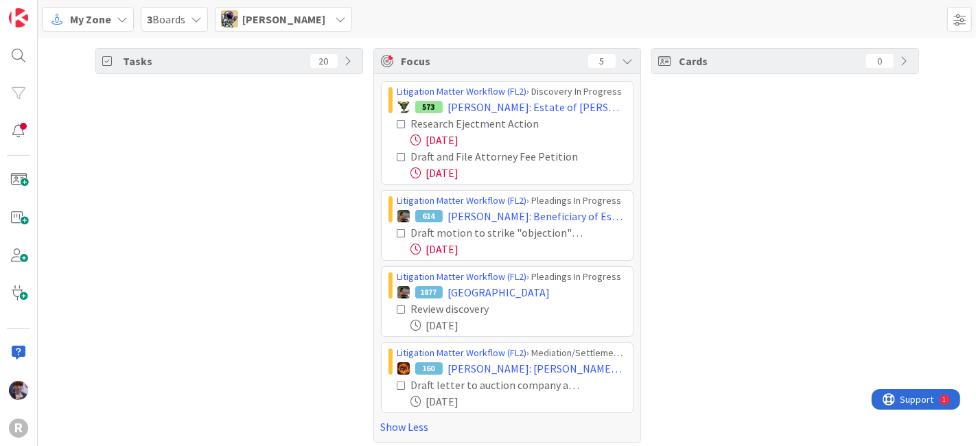
click at [397, 156] on icon at bounding box center [402, 157] width 10 height 10
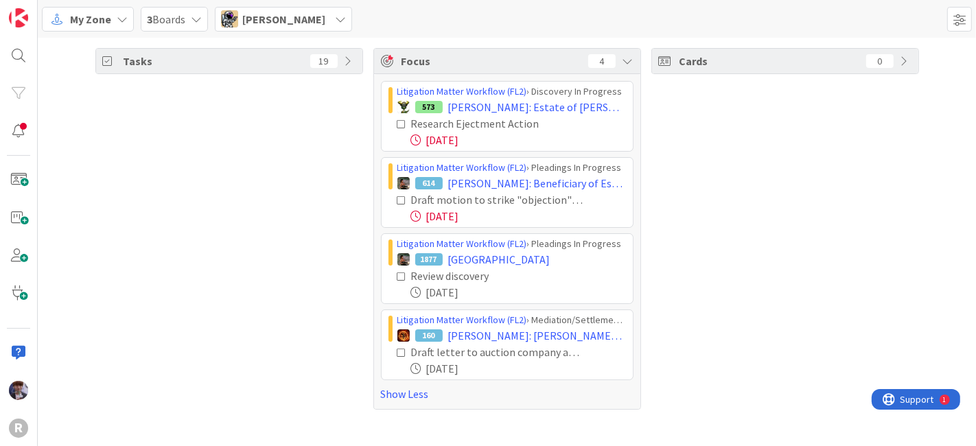
click at [398, 198] on icon at bounding box center [402, 201] width 10 height 10
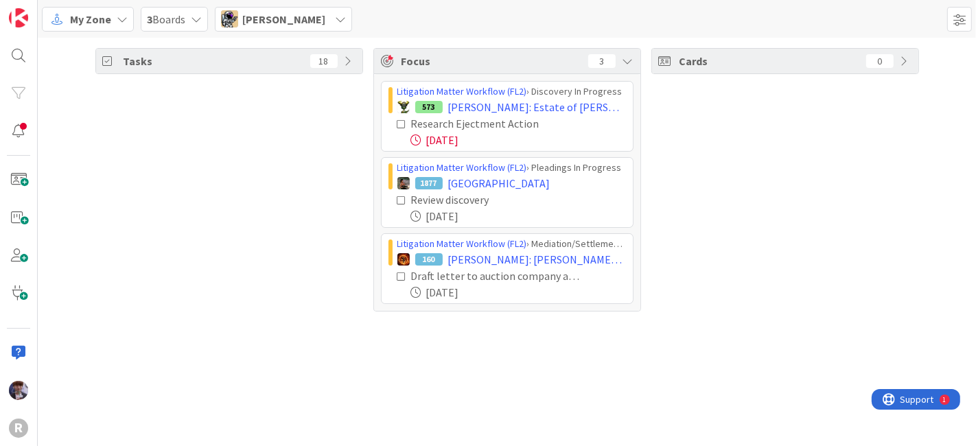
click at [317, 21] on div "[PERSON_NAME]" at bounding box center [283, 19] width 137 height 25
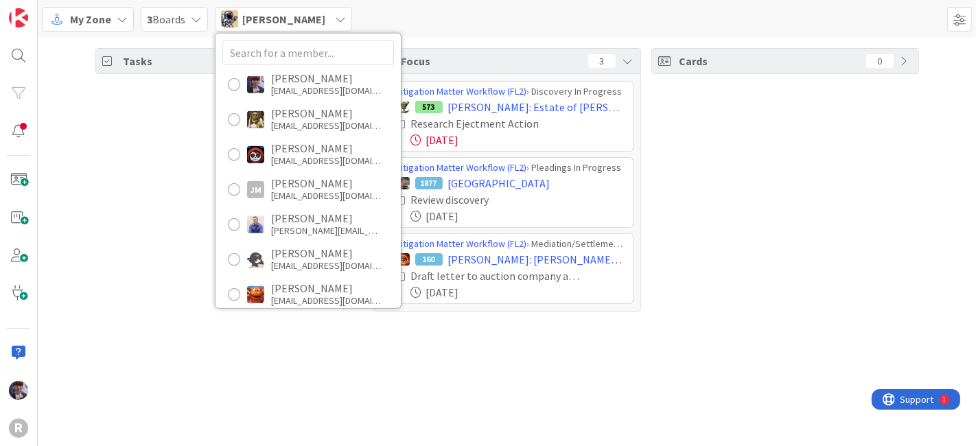
click at [193, 147] on div "Tasks 18" at bounding box center [229, 179] width 268 height 263
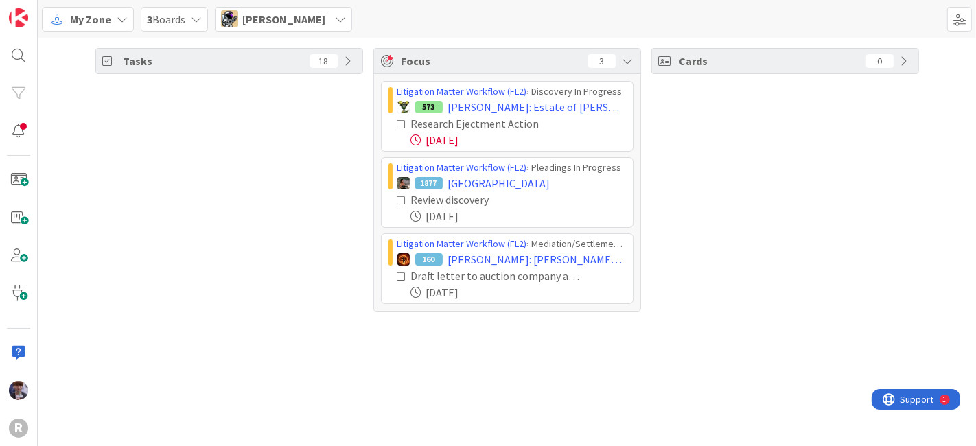
click at [290, 12] on span "[PERSON_NAME]" at bounding box center [283, 19] width 83 height 16
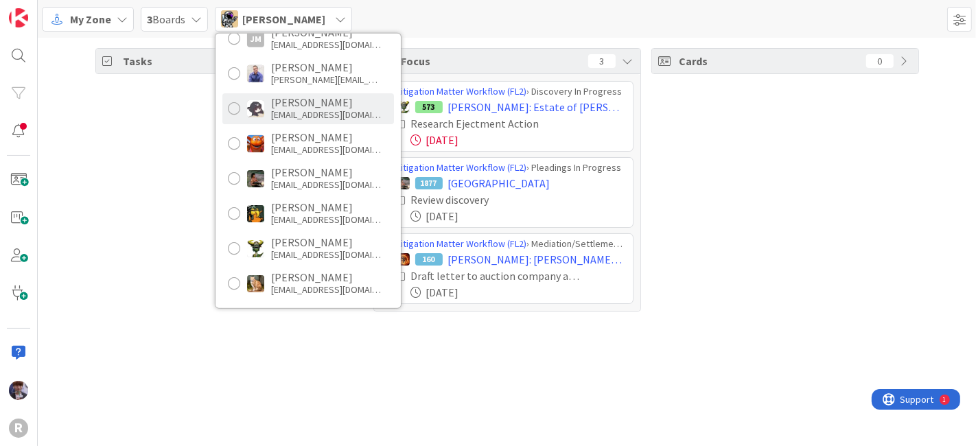
scroll to position [152, 0]
click at [288, 113] on div "[EMAIL_ADDRESS][DOMAIN_NAME]" at bounding box center [326, 114] width 110 height 12
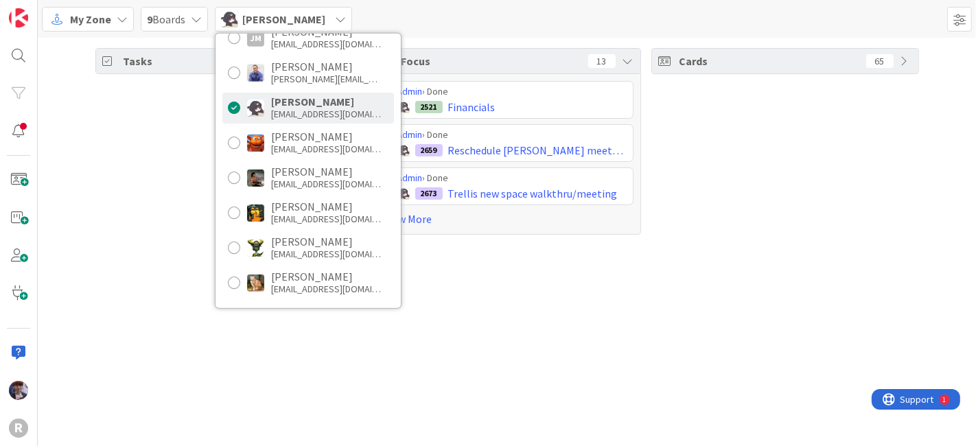
drag, startPoint x: 449, startPoint y: 288, endPoint x: 445, endPoint y: 279, distance: 9.8
click at [449, 289] on div "Tasks 36 Focus 13 Admin › Done 2521 Financials Admin › Done 2659 Reschedule [PE…" at bounding box center [507, 242] width 938 height 408
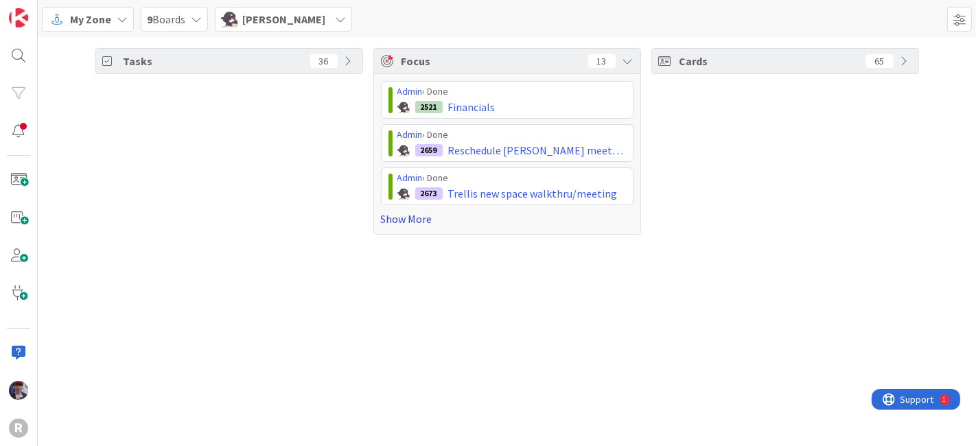
click at [416, 224] on link "Show More" at bounding box center [507, 219] width 252 height 16
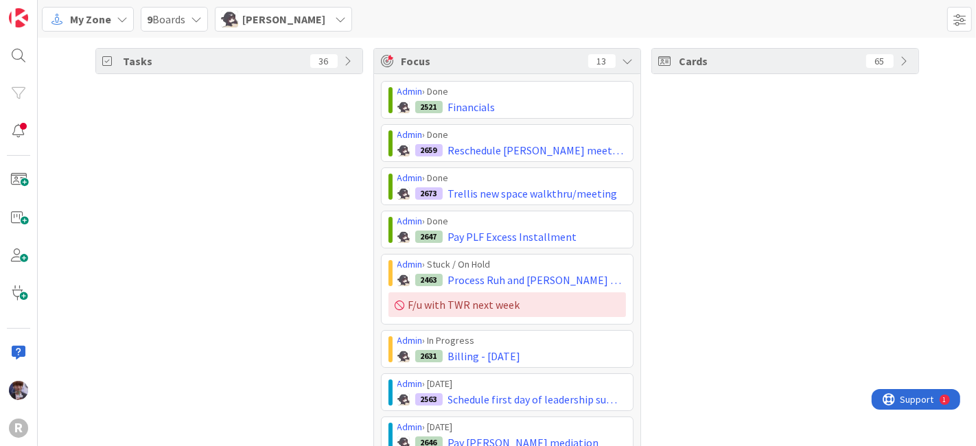
click at [684, 123] on div "Cards 65" at bounding box center [785, 374] width 268 height 652
click at [319, 146] on div "Tasks 36" at bounding box center [229, 374] width 268 height 652
click at [245, 281] on div "Tasks 36" at bounding box center [229, 374] width 268 height 652
click at [696, 133] on div "Cards 65" at bounding box center [785, 374] width 268 height 652
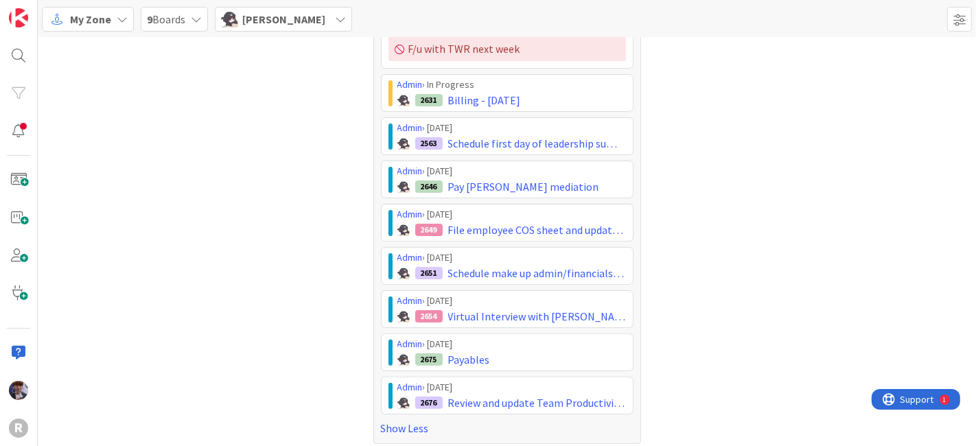
scroll to position [257, 0]
click at [671, 187] on div "Cards 65" at bounding box center [785, 117] width 268 height 652
click at [311, 159] on div "Tasks 36" at bounding box center [229, 117] width 268 height 652
click at [262, 22] on span "[PERSON_NAME]" at bounding box center [283, 19] width 83 height 16
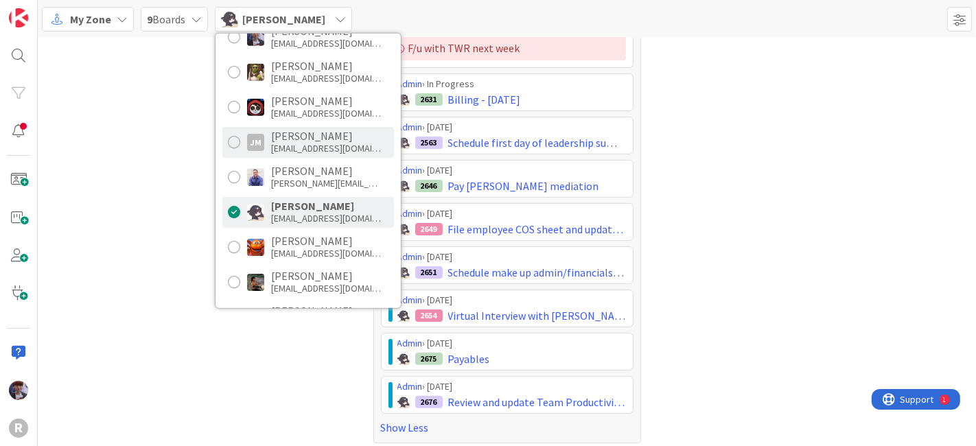
scroll to position [0, 0]
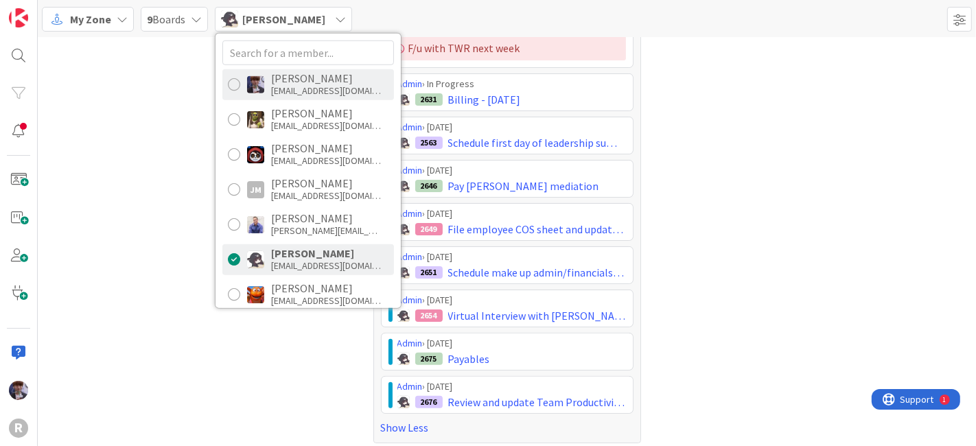
click at [299, 81] on div "[PERSON_NAME]" at bounding box center [326, 78] width 110 height 12
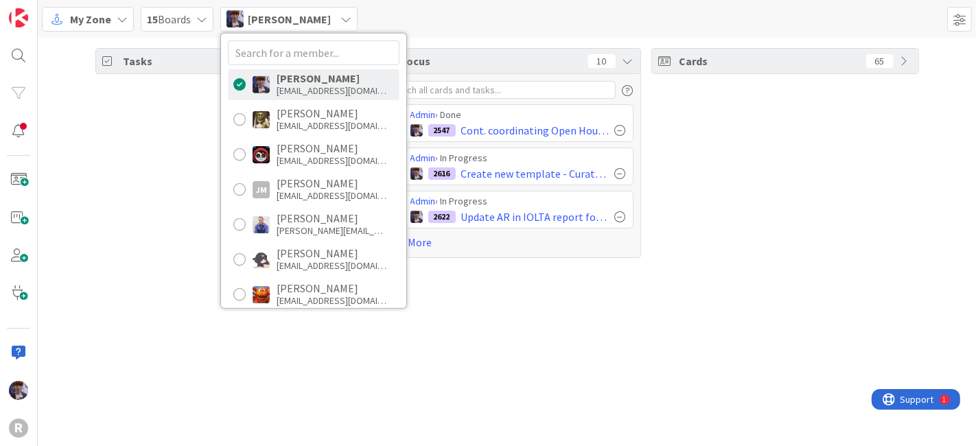
click at [151, 207] on div "Tasks 36" at bounding box center [229, 153] width 268 height 210
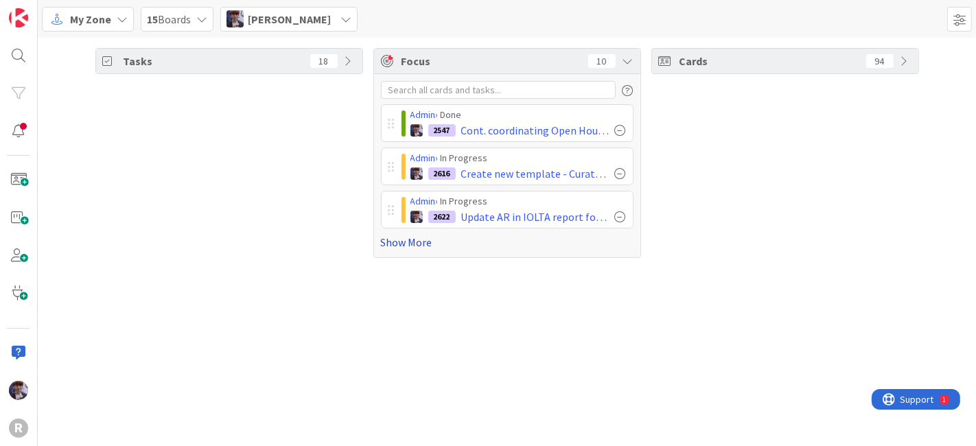
click at [383, 248] on link "Show More" at bounding box center [507, 242] width 252 height 16
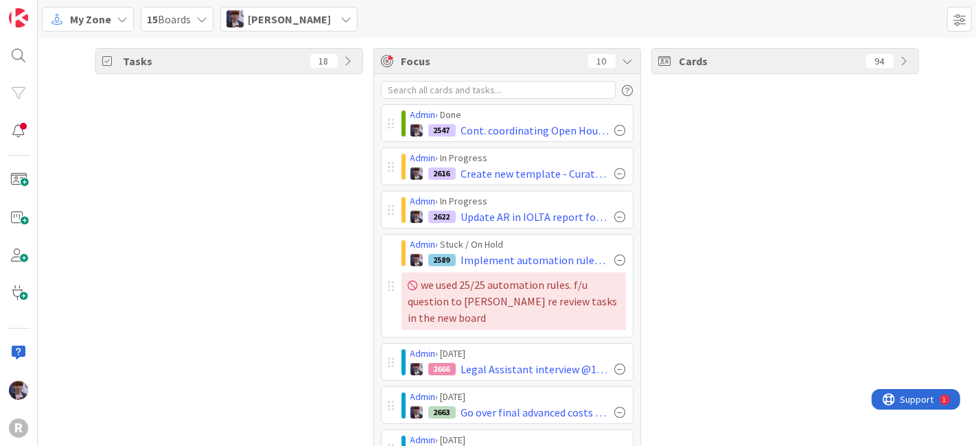
click at [287, 336] on div "Tasks 18" at bounding box center [229, 337] width 268 height 578
click at [290, 279] on div "Tasks 18" at bounding box center [229, 337] width 268 height 578
click at [356, 172] on div "Tasks 18" at bounding box center [229, 337] width 268 height 578
click at [294, 202] on div "Tasks 18" at bounding box center [229, 337] width 268 height 578
click at [302, 165] on div "Tasks 18" at bounding box center [229, 337] width 268 height 578
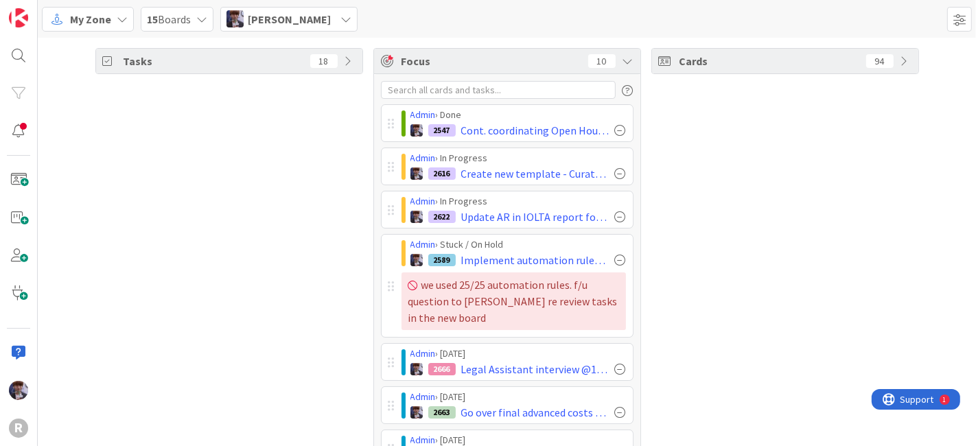
click at [362, 181] on div "Tasks 18 Focus 10 Admin › Done 2547 Cont. coordinating Open House w KA & KPN : …" at bounding box center [507, 337] width 938 height 599
click at [255, 198] on div "Tasks 18" at bounding box center [229, 337] width 268 height 578
click at [651, 191] on div "Cards 94" at bounding box center [785, 337] width 268 height 578
click at [670, 200] on div "Cards 94" at bounding box center [785, 337] width 268 height 578
click at [681, 225] on div "Cards 94" at bounding box center [785, 337] width 268 height 578
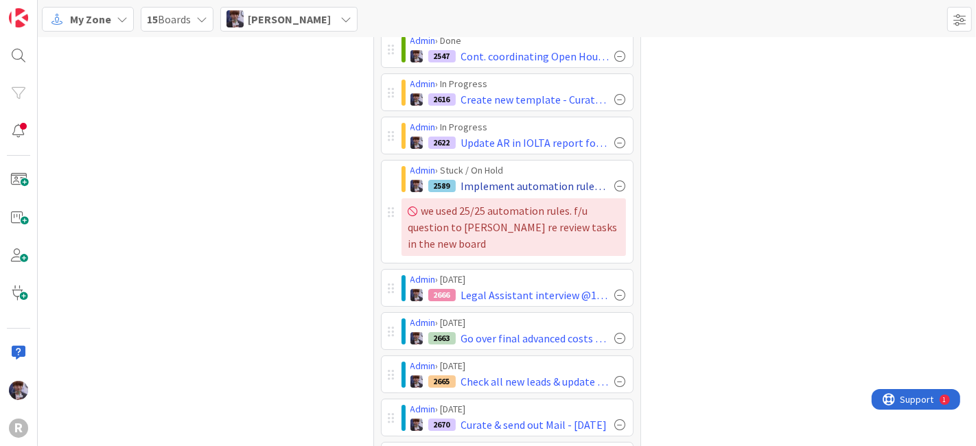
scroll to position [75, 0]
drag, startPoint x: 460, startPoint y: 209, endPoint x: 480, endPoint y: 209, distance: 19.9
click at [480, 207] on div "we used 25/25 automation rules. f/u question to [PERSON_NAME] re review tasks i…" at bounding box center [513, 226] width 224 height 58
click at [488, 215] on div "we used 25/25 automation rules. f/u question to [PERSON_NAME] re review tasks i…" at bounding box center [513, 226] width 224 height 58
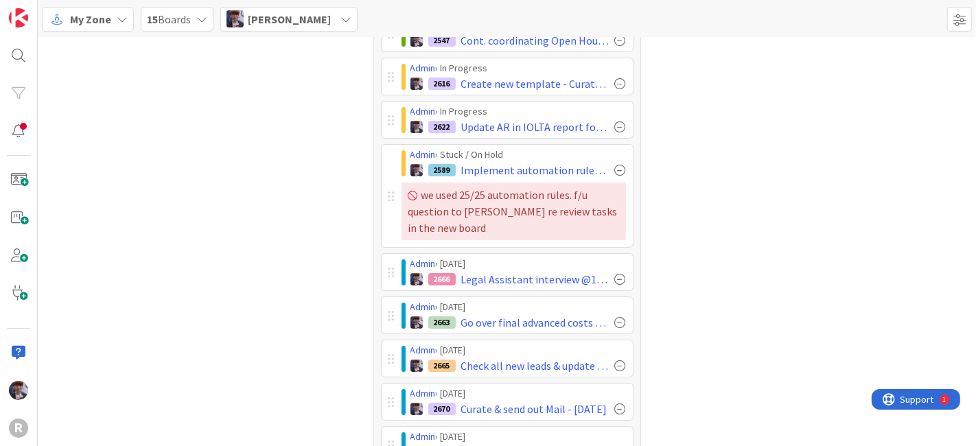
scroll to position [0, 0]
